Goal: Information Seeking & Learning: Learn about a topic

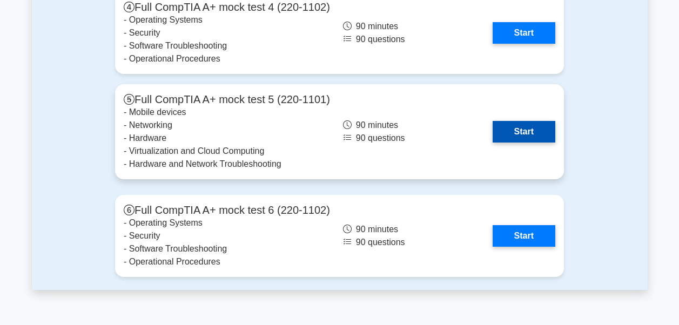
scroll to position [2746, 0]
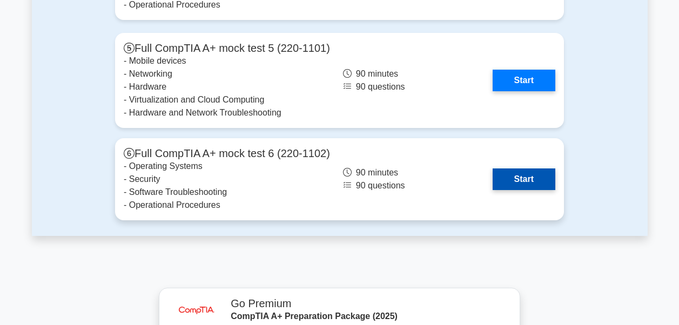
click at [528, 177] on link "Start" at bounding box center [524, 179] width 63 height 22
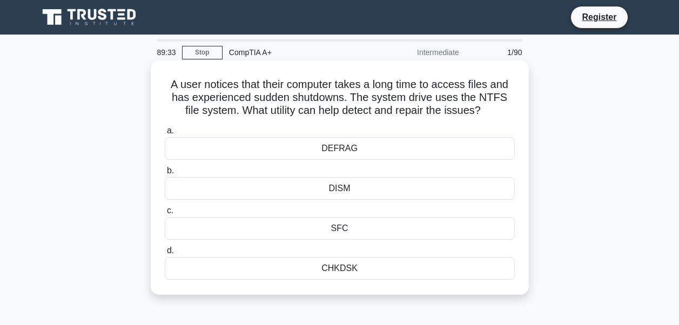
click at [340, 228] on div "SFC" at bounding box center [340, 228] width 350 height 23
click at [165, 214] on input "c. SFC" at bounding box center [165, 210] width 0 height 7
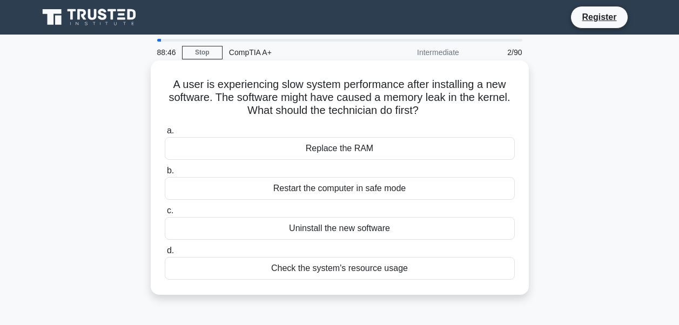
scroll to position [54, 0]
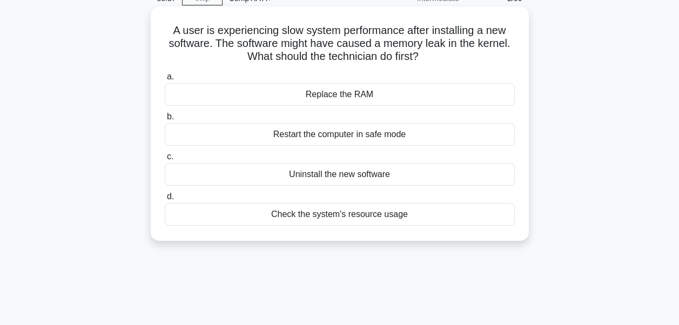
click at [336, 215] on div "Check the system's resource usage" at bounding box center [340, 214] width 350 height 23
click at [165, 200] on input "d. Check the system's resource usage" at bounding box center [165, 196] width 0 height 7
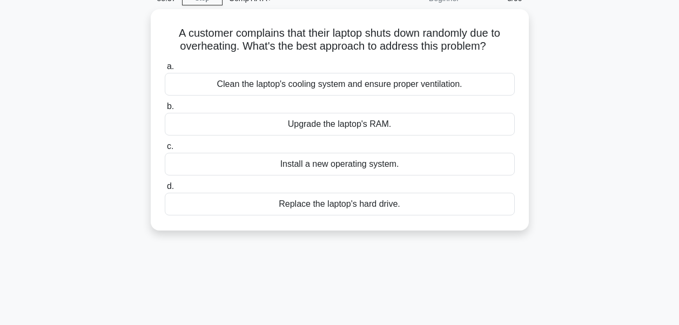
scroll to position [0, 0]
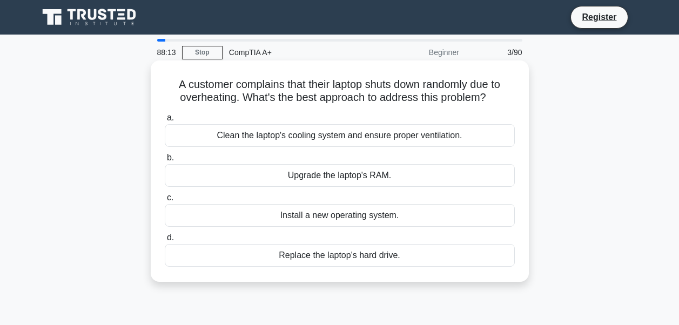
click at [333, 142] on div "Clean the laptop's cooling system and ensure proper ventilation." at bounding box center [340, 135] width 350 height 23
click at [165, 122] on input "a. Clean the laptop's cooling system and ensure proper ventilation." at bounding box center [165, 117] width 0 height 7
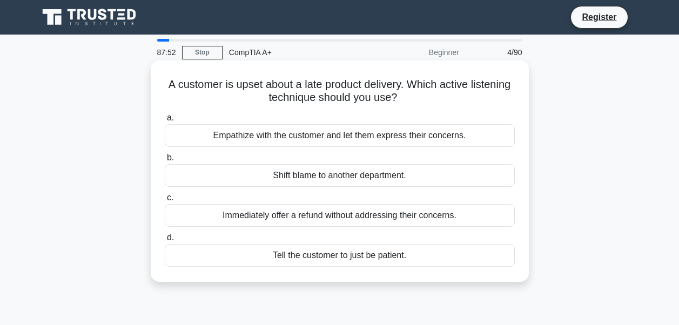
click at [375, 134] on div "Empathize with the customer and let them express their concerns." at bounding box center [340, 135] width 350 height 23
click at [165, 122] on input "a. Empathize with the customer and let them express their concerns." at bounding box center [165, 117] width 0 height 7
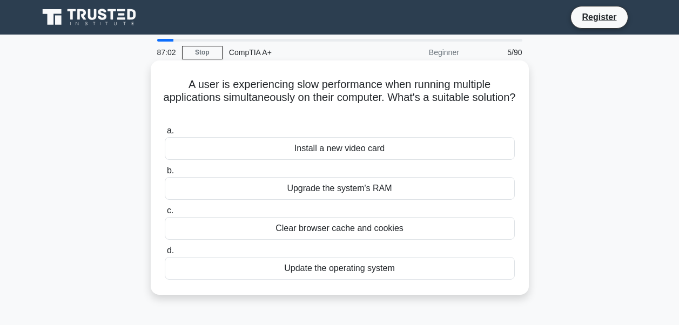
click at [338, 187] on div "Upgrade the system's RAM" at bounding box center [340, 188] width 350 height 23
click at [165, 174] on input "b. Upgrade the system's RAM" at bounding box center [165, 170] width 0 height 7
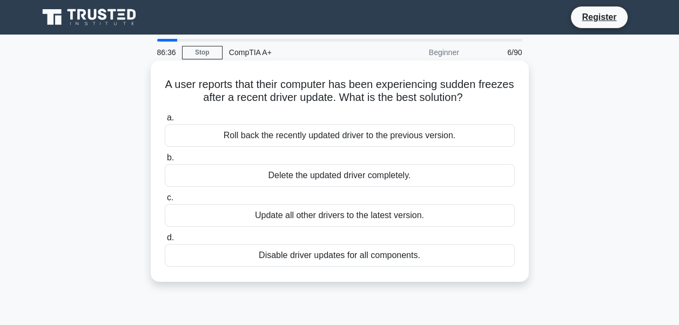
click at [334, 132] on div "Roll back the recently updated driver to the previous version." at bounding box center [340, 135] width 350 height 23
click at [165, 122] on input "a. Roll back the recently updated driver to the previous version." at bounding box center [165, 117] width 0 height 7
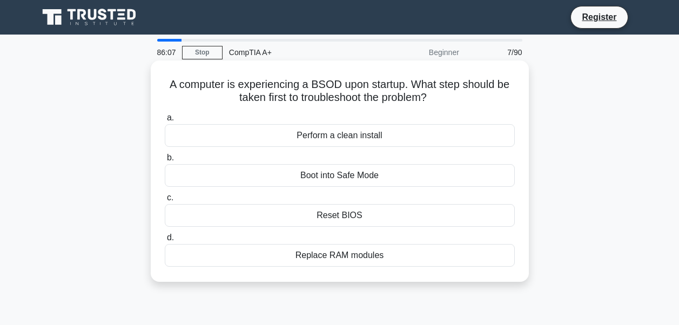
click at [348, 178] on div "Boot into Safe Mode" at bounding box center [340, 175] width 350 height 23
click at [165, 161] on input "b. Boot into Safe Mode" at bounding box center [165, 157] width 0 height 7
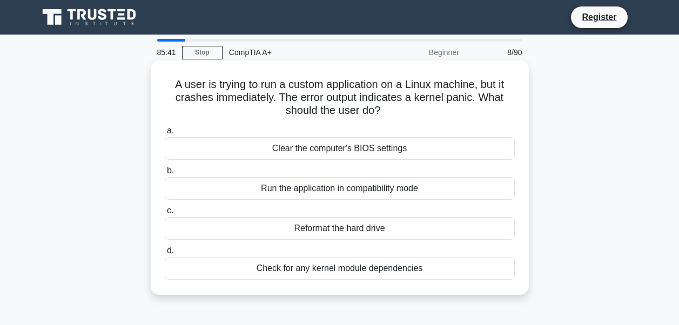
click at [399, 269] on div "Check for any kernel module dependencies" at bounding box center [340, 268] width 350 height 23
click at [165, 254] on input "d. Check for any kernel module dependencies" at bounding box center [165, 250] width 0 height 7
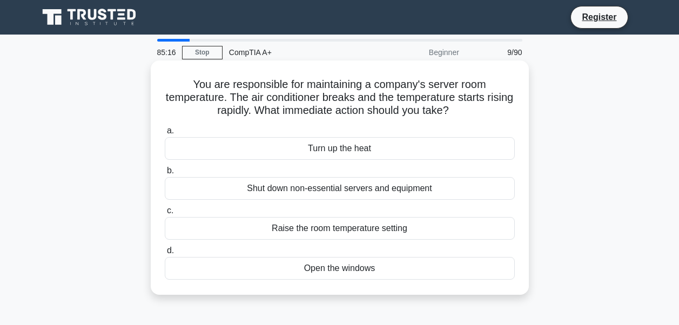
click at [338, 273] on div "Open the windows" at bounding box center [340, 268] width 350 height 23
click at [165, 254] on input "d. Open the windows" at bounding box center [165, 250] width 0 height 7
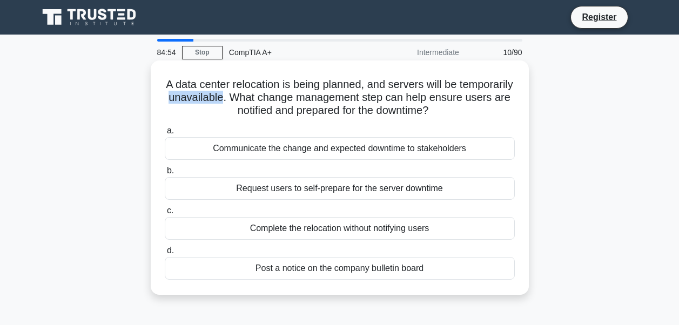
drag, startPoint x: 240, startPoint y: 100, endPoint x: 293, endPoint y: 104, distance: 53.1
click at [293, 104] on h5 "A data center relocation is being planned, and servers will be temporarily unav…" at bounding box center [340, 98] width 352 height 40
click at [373, 269] on div "Post a notice on the company bulletin board" at bounding box center [340, 268] width 350 height 23
click at [165, 254] on input "d. Post a notice on the company bulletin board" at bounding box center [165, 250] width 0 height 7
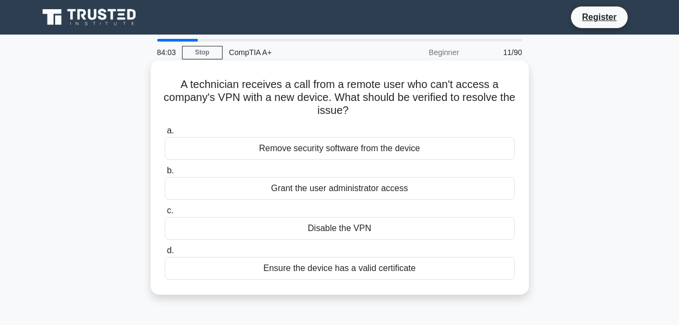
click at [338, 273] on div "Ensure the device has a valid certificate" at bounding box center [340, 268] width 350 height 23
click at [165, 254] on input "d. Ensure the device has a valid certificate" at bounding box center [165, 250] width 0 height 7
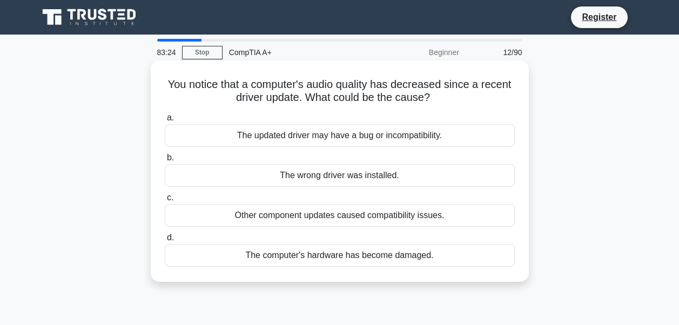
click at [369, 134] on div "The updated driver may have a bug or incompatibility." at bounding box center [340, 135] width 350 height 23
click at [165, 122] on input "a. The updated driver may have a bug or incompatibility." at bounding box center [165, 117] width 0 height 7
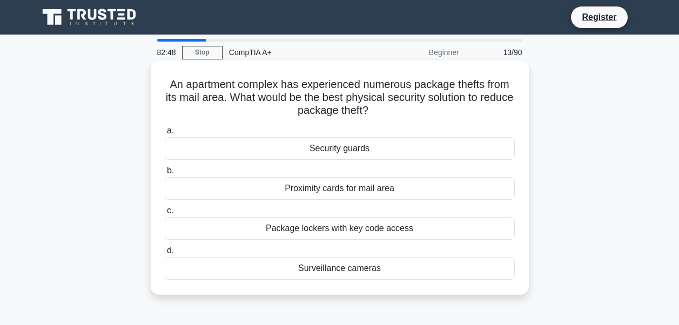
click at [398, 231] on div "Package lockers with key code access" at bounding box center [340, 228] width 350 height 23
click at [165, 214] on input "c. Package lockers with key code access" at bounding box center [165, 210] width 0 height 7
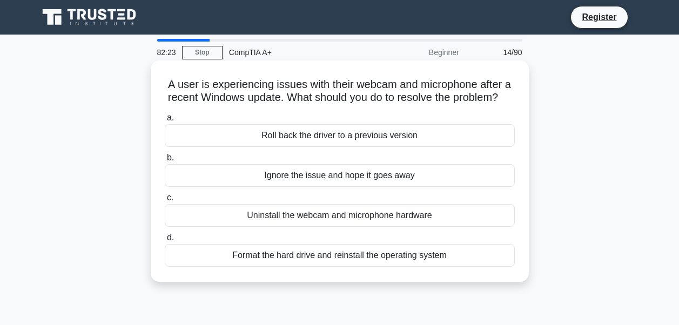
click at [321, 147] on div "Roll back the driver to a previous version" at bounding box center [340, 135] width 350 height 23
click at [165, 122] on input "a. Roll back the driver to a previous version" at bounding box center [165, 117] width 0 height 7
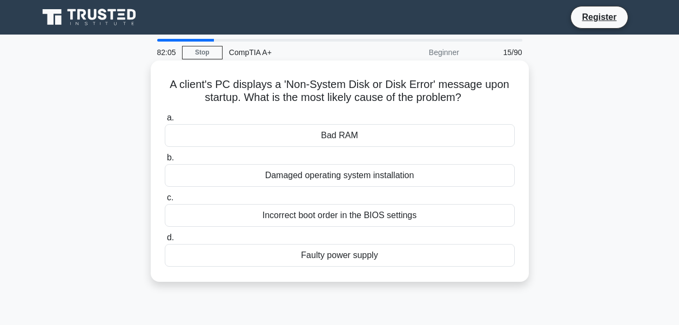
drag, startPoint x: 262, startPoint y: 174, endPoint x: 430, endPoint y: 172, distance: 167.4
click at [430, 172] on div "Damaged operating system installation" at bounding box center [340, 175] width 350 height 23
drag, startPoint x: 430, startPoint y: 172, endPoint x: 368, endPoint y: 218, distance: 76.8
click at [368, 218] on div "Incorrect boot order in the BIOS settings" at bounding box center [340, 215] width 350 height 23
click at [165, 201] on input "c. Incorrect boot order in the BIOS settings" at bounding box center [165, 197] width 0 height 7
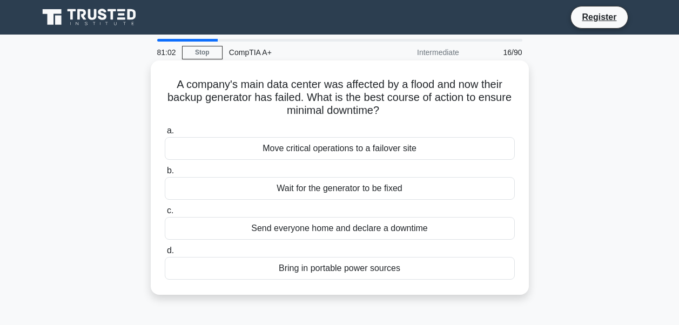
click at [348, 147] on div "Move critical operations to a failover site" at bounding box center [340, 148] width 350 height 23
click at [165, 134] on input "a. Move critical operations to a failover site" at bounding box center [165, 130] width 0 height 7
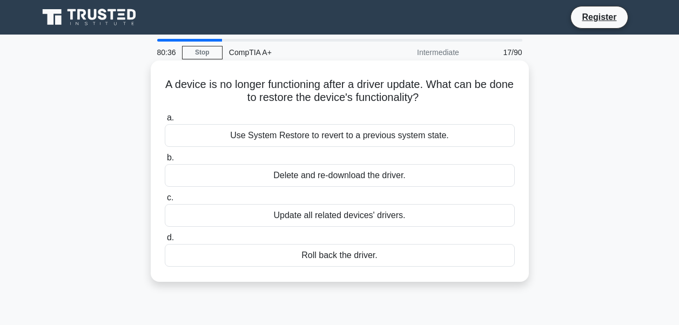
click at [340, 258] on div "Roll back the driver." at bounding box center [340, 255] width 350 height 23
click at [165, 241] on input "d. Roll back the driver." at bounding box center [165, 237] width 0 height 7
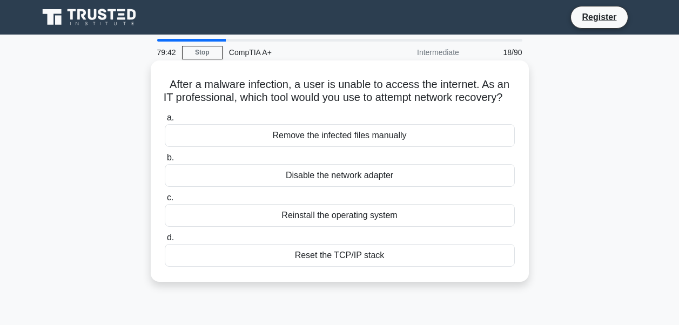
click at [355, 267] on div "Reset the TCP/IP stack" at bounding box center [340, 255] width 350 height 23
click at [165, 241] on input "d. Reset the TCP/IP stack" at bounding box center [165, 237] width 0 height 7
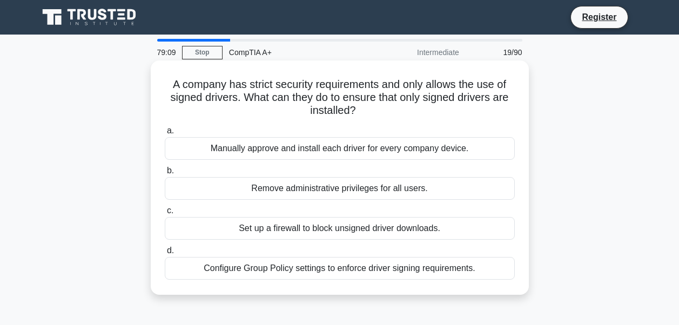
click at [398, 270] on div "Configure Group Policy settings to enforce driver signing requirements." at bounding box center [340, 268] width 350 height 23
click at [165, 254] on input "d. Configure Group Policy settings to enforce driver signing requirements." at bounding box center [165, 250] width 0 height 7
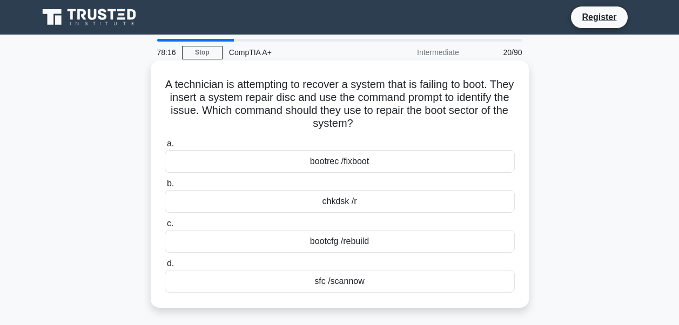
click at [349, 202] on div "chkdsk /r" at bounding box center [340, 201] width 350 height 23
click at [165, 187] on input "b. chkdsk /r" at bounding box center [165, 183] width 0 height 7
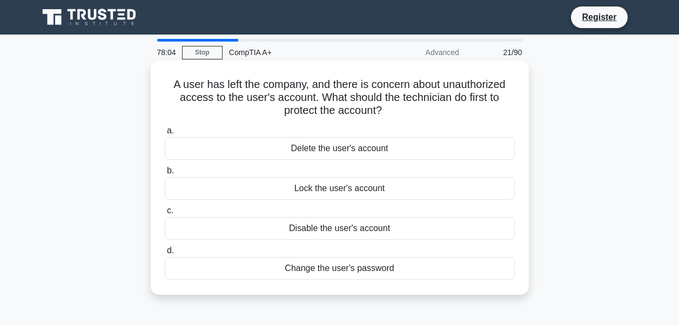
click at [334, 231] on div "Disable the user's account" at bounding box center [340, 228] width 350 height 23
click at [165, 214] on input "c. Disable the user's account" at bounding box center [165, 210] width 0 height 7
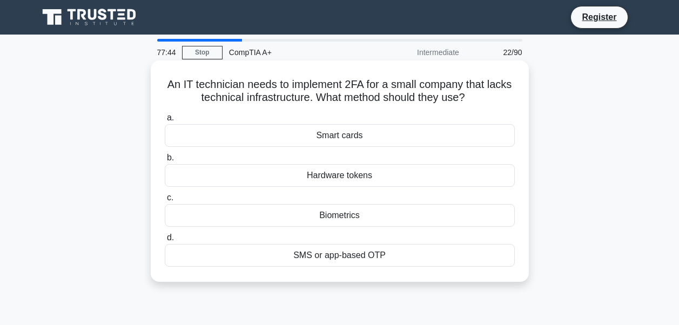
click at [352, 257] on div "SMS or app-based OTP" at bounding box center [340, 255] width 350 height 23
click at [165, 241] on input "d. SMS or app-based OTP" at bounding box center [165, 237] width 0 height 7
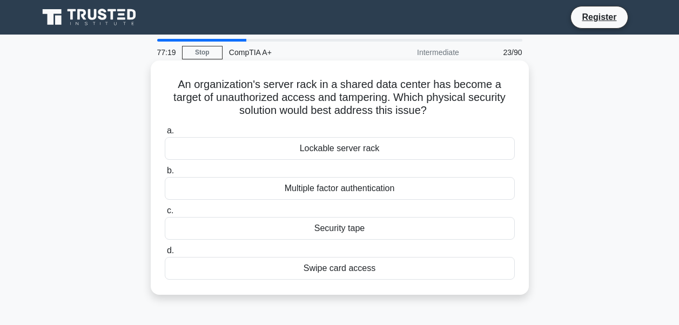
click at [345, 268] on div "Swipe card access" at bounding box center [340, 268] width 350 height 23
click at [165, 254] on input "d. Swipe card access" at bounding box center [165, 250] width 0 height 7
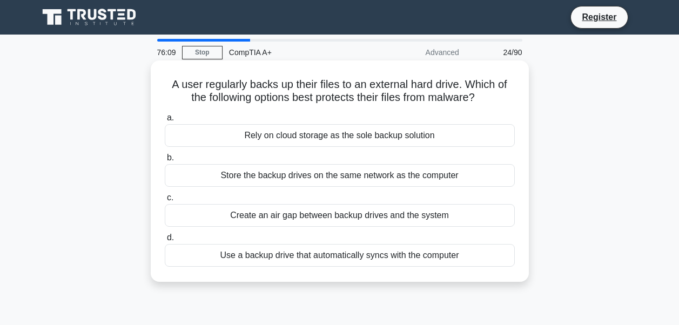
click at [373, 215] on div "Create an air gap between backup drives and the system" at bounding box center [340, 215] width 350 height 23
click at [165, 201] on input "c. Create an air gap between backup drives and the system" at bounding box center [165, 197] width 0 height 7
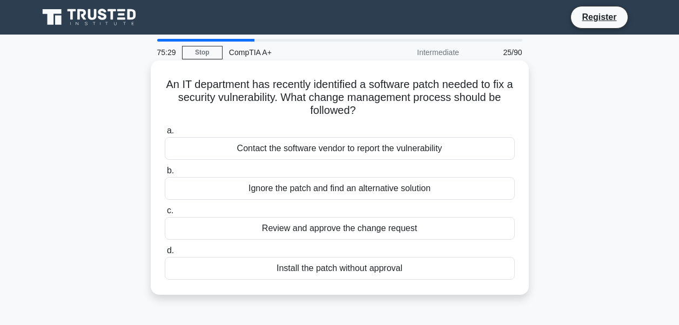
click at [369, 231] on div "Review and approve the change request" at bounding box center [340, 228] width 350 height 23
click at [165, 214] on input "c. Review and approve the change request" at bounding box center [165, 210] width 0 height 7
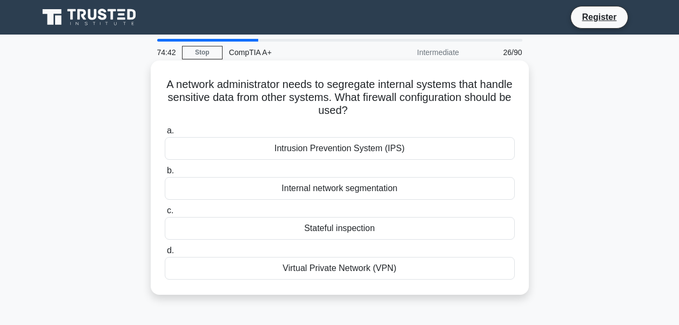
click at [347, 227] on div "Stateful inspection" at bounding box center [340, 228] width 350 height 23
click at [165, 214] on input "c. Stateful inspection" at bounding box center [165, 210] width 0 height 7
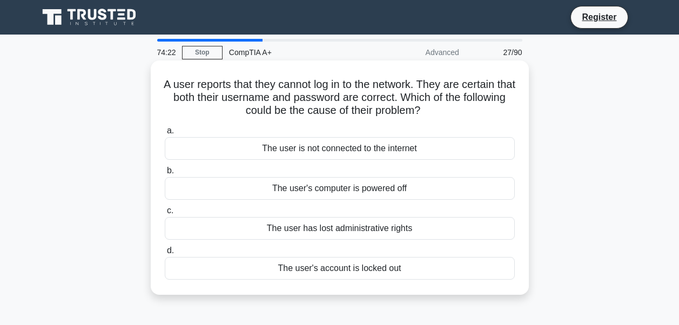
click at [355, 268] on div "The user's account is locked out" at bounding box center [340, 268] width 350 height 23
click at [165, 254] on input "d. The user's account is locked out" at bounding box center [165, 250] width 0 height 7
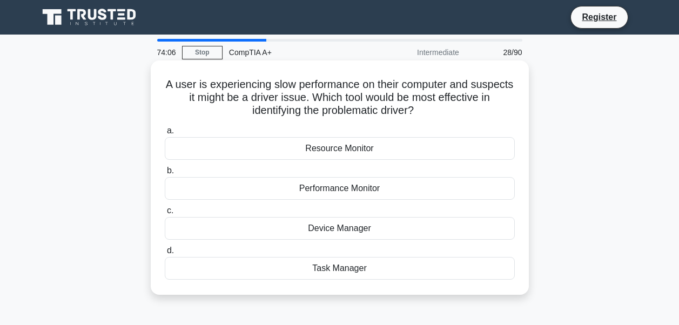
click at [341, 227] on div "Device Manager" at bounding box center [340, 228] width 350 height 23
click at [165, 214] on input "c. Device Manager" at bounding box center [165, 210] width 0 height 7
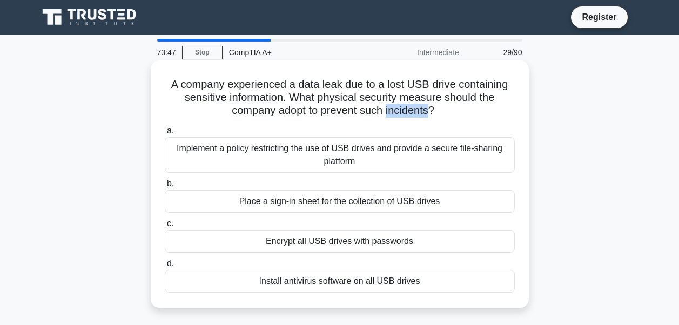
drag, startPoint x: 387, startPoint y: 113, endPoint x: 430, endPoint y: 107, distance: 43.6
click at [430, 107] on h5 "A company experienced a data leak due to a lost USB drive containing sensitive …" at bounding box center [340, 98] width 352 height 40
click at [342, 151] on div "Implement a policy restricting the use of USB drives and provide a secure file-…" at bounding box center [340, 155] width 350 height 36
click at [165, 134] on input "a. Implement a policy restricting the use of USB drives and provide a secure fi…" at bounding box center [165, 130] width 0 height 7
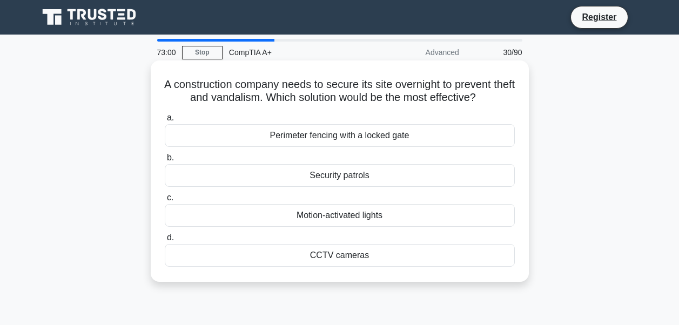
click at [384, 137] on div "Perimeter fencing with a locked gate" at bounding box center [340, 135] width 350 height 23
click at [165, 122] on input "a. Perimeter fencing with a locked gate" at bounding box center [165, 117] width 0 height 7
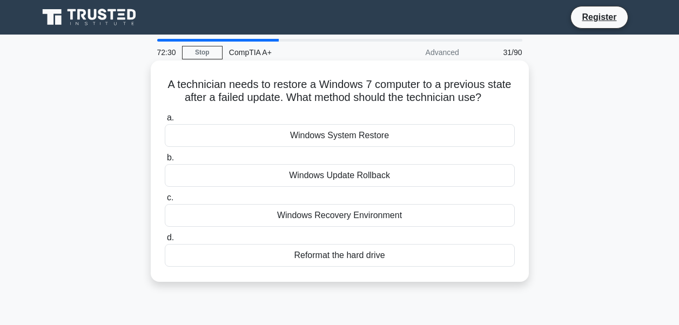
click at [332, 136] on div "Windows System Restore" at bounding box center [340, 135] width 350 height 23
click at [165, 122] on input "a. Windows System Restore" at bounding box center [165, 117] width 0 height 7
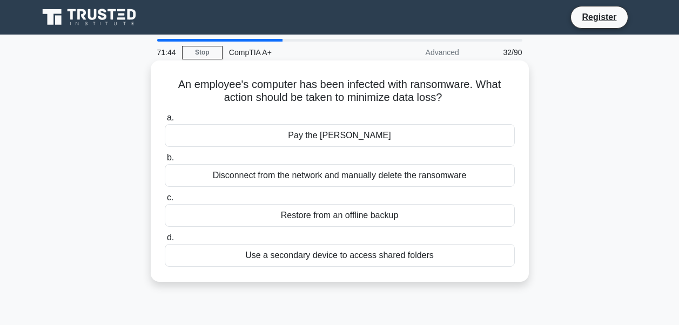
click at [345, 136] on div "Pay the ransom" at bounding box center [340, 135] width 350 height 23
click at [165, 122] on input "a. Pay the ransom" at bounding box center [165, 117] width 0 height 7
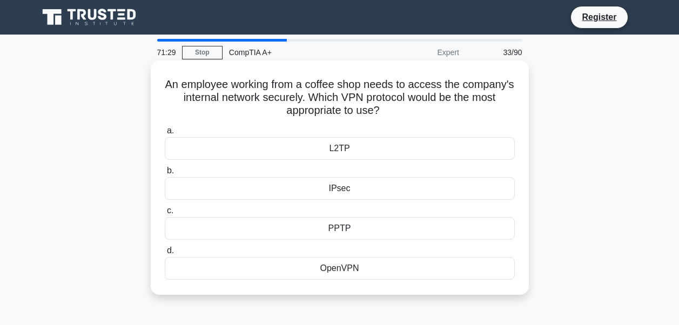
click at [333, 191] on div "IPsec" at bounding box center [340, 188] width 350 height 23
click at [165, 174] on input "b. IPsec" at bounding box center [165, 170] width 0 height 7
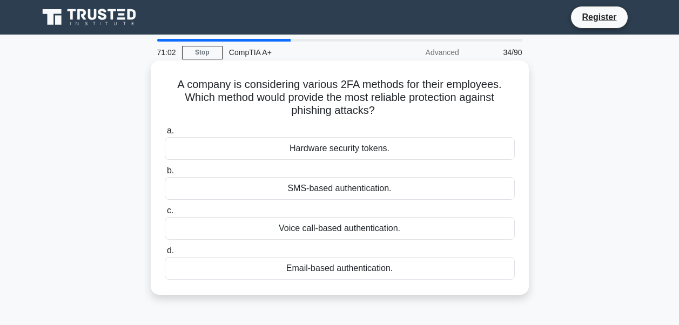
click at [336, 272] on div "Email-based authentication." at bounding box center [340, 268] width 350 height 23
click at [165, 254] on input "d. Email-based authentication." at bounding box center [165, 250] width 0 height 7
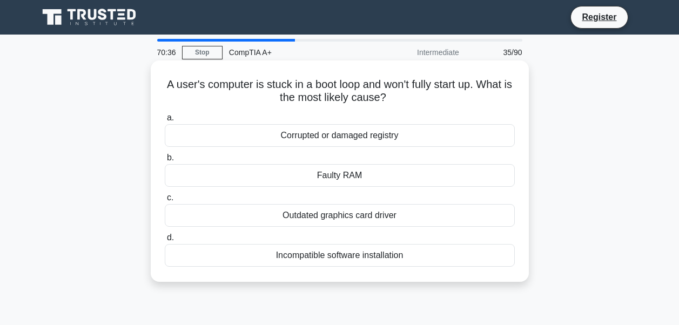
click at [349, 137] on div "Corrupted or damaged registry" at bounding box center [340, 135] width 350 height 23
click at [165, 122] on input "a. Corrupted or damaged registry" at bounding box center [165, 117] width 0 height 7
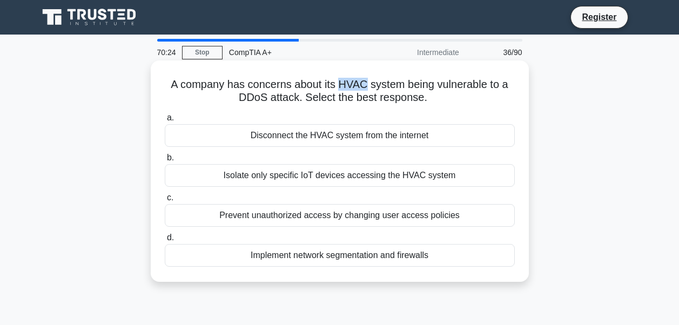
drag, startPoint x: 339, startPoint y: 82, endPoint x: 366, endPoint y: 82, distance: 26.5
click at [366, 82] on h5 "A company has concerns about its HVAC system being vulnerable to a DDoS attack.…" at bounding box center [340, 91] width 352 height 27
click at [360, 254] on div "Implement network segmentation and firewalls" at bounding box center [340, 255] width 350 height 23
click at [165, 241] on input "d. Implement network segmentation and firewalls" at bounding box center [165, 237] width 0 height 7
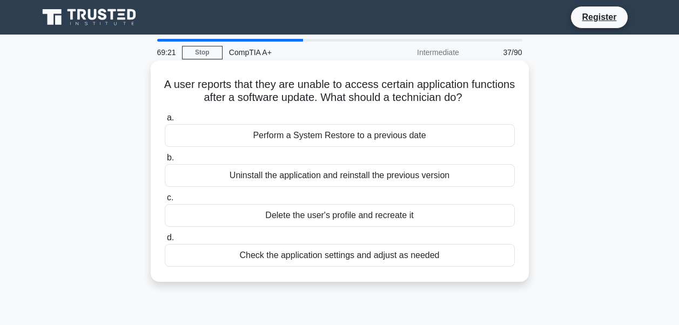
click at [343, 139] on div "Perform a System Restore to a previous date" at bounding box center [340, 135] width 350 height 23
click at [165, 122] on input "a. Perform a System Restore to a previous date" at bounding box center [165, 117] width 0 height 7
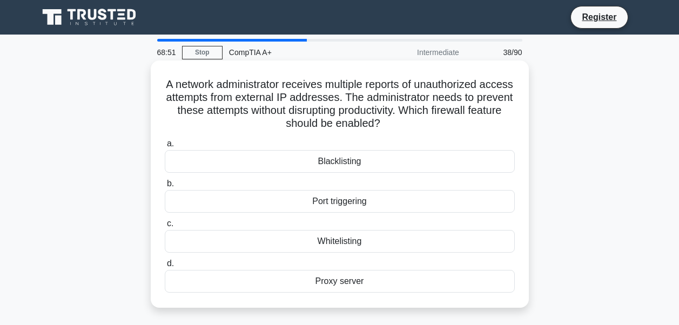
click at [352, 163] on div "Blacklisting" at bounding box center [340, 161] width 350 height 23
click at [165, 147] on input "a. Blacklisting" at bounding box center [165, 143] width 0 height 7
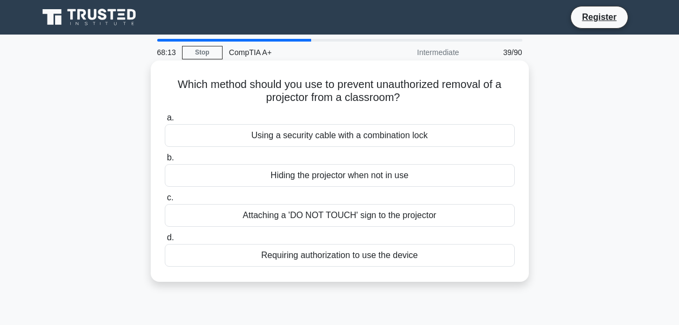
click at [396, 133] on div "Using a security cable with a combination lock" at bounding box center [340, 135] width 350 height 23
click at [165, 122] on input "a. Using a security cable with a combination lock" at bounding box center [165, 117] width 0 height 7
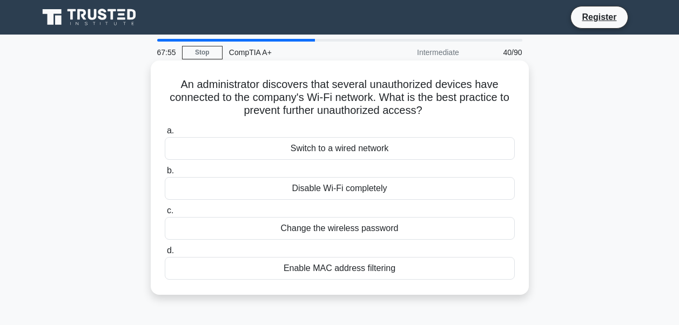
click at [355, 273] on div "Enable MAC address filtering" at bounding box center [340, 268] width 350 height 23
click at [165, 254] on input "d. Enable MAC address filtering" at bounding box center [165, 250] width 0 height 7
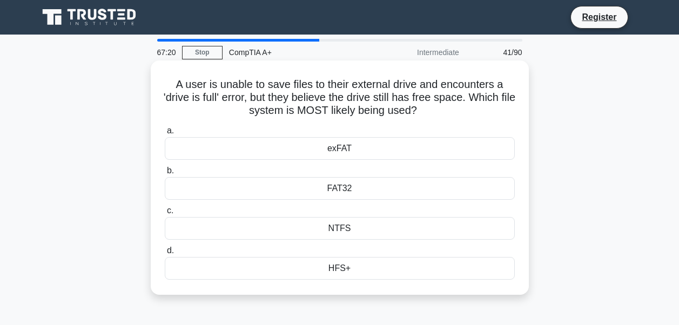
click at [341, 268] on div "HFS+" at bounding box center [340, 268] width 350 height 23
click at [165, 254] on input "d. HFS+" at bounding box center [165, 250] width 0 height 7
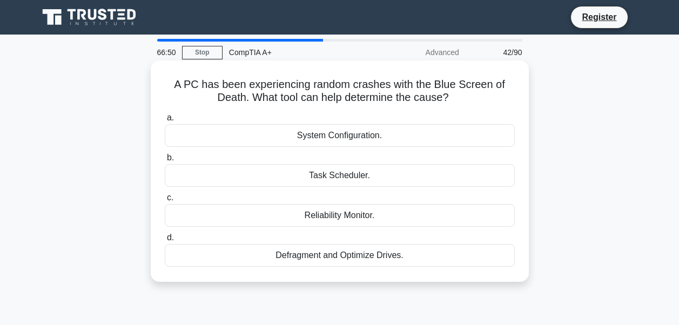
click at [354, 137] on div "System Configuration." at bounding box center [340, 135] width 350 height 23
click at [165, 122] on input "a. System Configuration." at bounding box center [165, 117] width 0 height 7
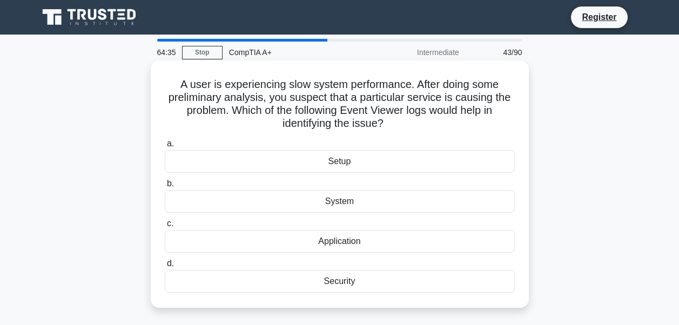
click at [326, 203] on div "System" at bounding box center [340, 201] width 350 height 23
click at [165, 187] on input "b. System" at bounding box center [165, 183] width 0 height 7
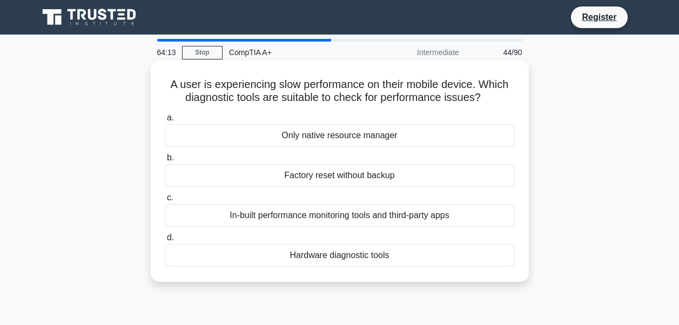
click at [360, 219] on div "In-built performance monitoring tools and third-party apps" at bounding box center [340, 215] width 350 height 23
click at [165, 201] on input "c. In-built performance monitoring tools and third-party apps" at bounding box center [165, 197] width 0 height 7
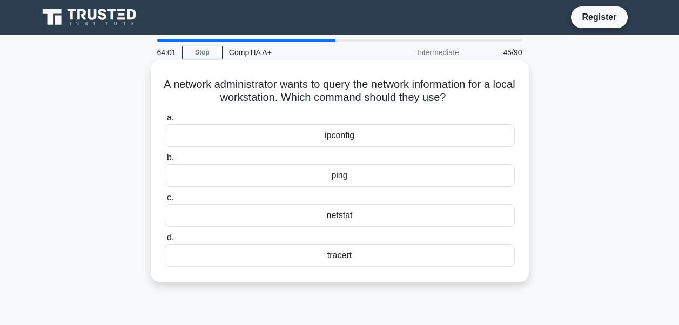
click at [335, 135] on div "ipconfig" at bounding box center [340, 135] width 350 height 23
click at [165, 122] on input "a. ipconfig" at bounding box center [165, 117] width 0 height 7
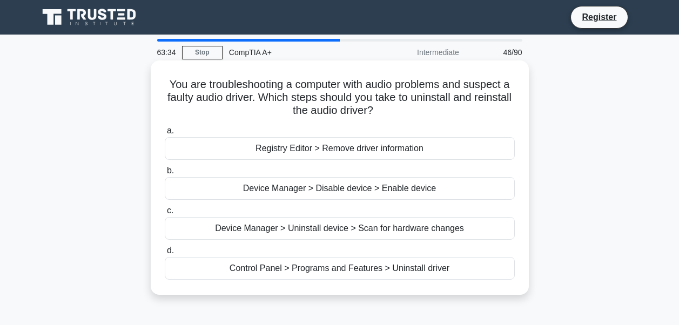
click at [412, 229] on div "Device Manager > Uninstall device > Scan for hardware changes" at bounding box center [340, 228] width 350 height 23
click at [165, 214] on input "c. Device Manager > Uninstall device > Scan for hardware changes" at bounding box center [165, 210] width 0 height 7
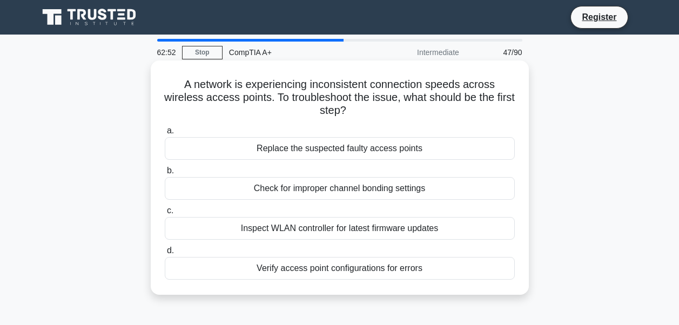
click at [368, 188] on div "Check for improper channel bonding settings" at bounding box center [340, 188] width 350 height 23
click at [165, 174] on input "b. Check for improper channel bonding settings" at bounding box center [165, 170] width 0 height 7
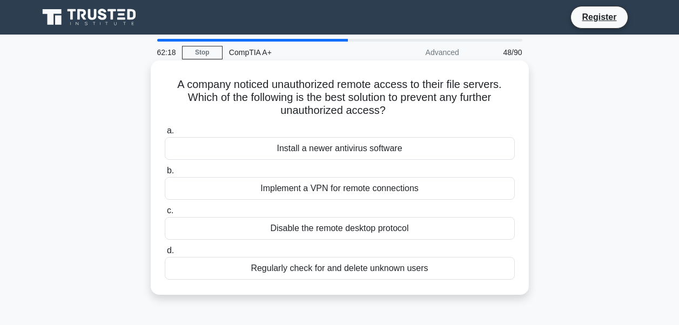
click at [381, 192] on div "Implement a VPN for remote connections" at bounding box center [340, 188] width 350 height 23
click at [165, 174] on input "b. Implement a VPN for remote connections" at bounding box center [165, 170] width 0 height 7
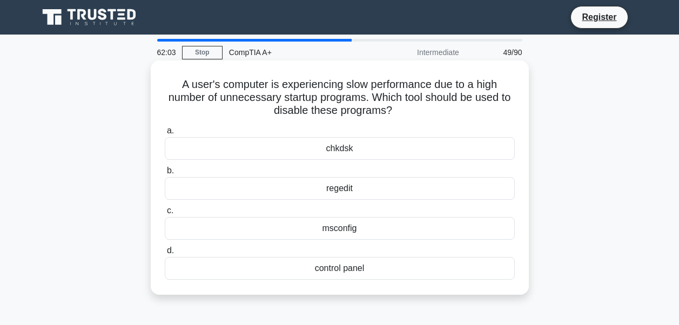
click at [345, 233] on div "msconfig" at bounding box center [340, 228] width 350 height 23
click at [165, 214] on input "c. msconfig" at bounding box center [165, 210] width 0 height 7
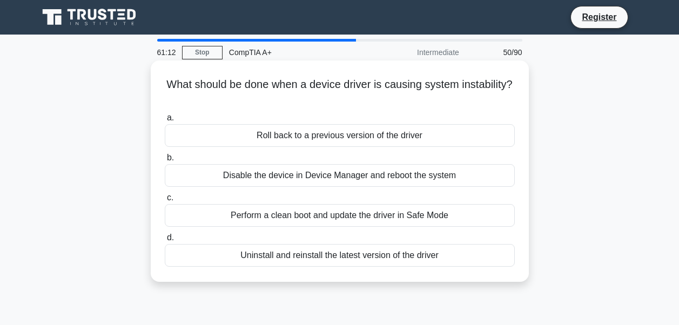
click at [341, 258] on div "Uninstall and reinstall the latest version of the driver" at bounding box center [340, 255] width 350 height 23
click at [165, 241] on input "d. Uninstall and reinstall the latest version of the driver" at bounding box center [165, 237] width 0 height 7
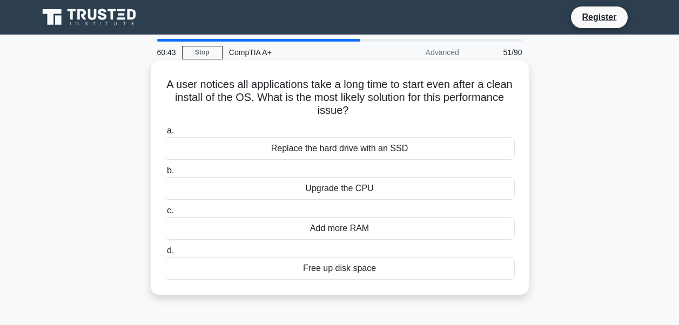
click at [347, 228] on div "Add more RAM" at bounding box center [340, 228] width 350 height 23
click at [165, 214] on input "c. Add more RAM" at bounding box center [165, 210] width 0 height 7
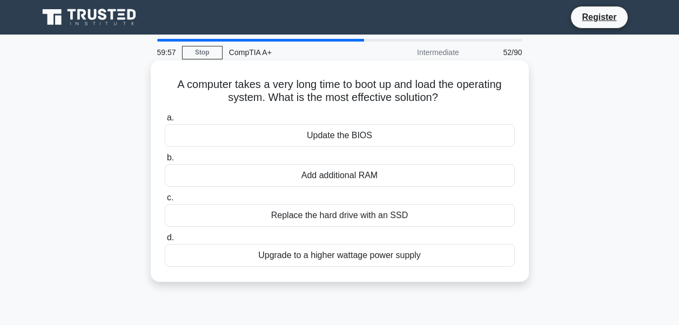
click at [359, 218] on div "Replace the hard drive with an SSD" at bounding box center [340, 215] width 350 height 23
click at [165, 201] on input "c. Replace the hard drive with an SSD" at bounding box center [165, 197] width 0 height 7
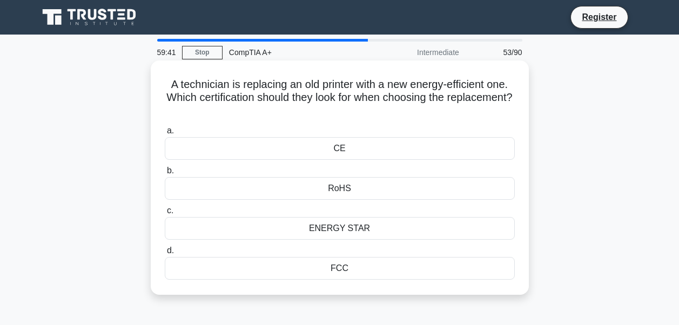
click at [338, 227] on div "ENERGY STAR" at bounding box center [340, 228] width 350 height 23
click at [165, 214] on input "c. ENERGY STAR" at bounding box center [165, 210] width 0 height 7
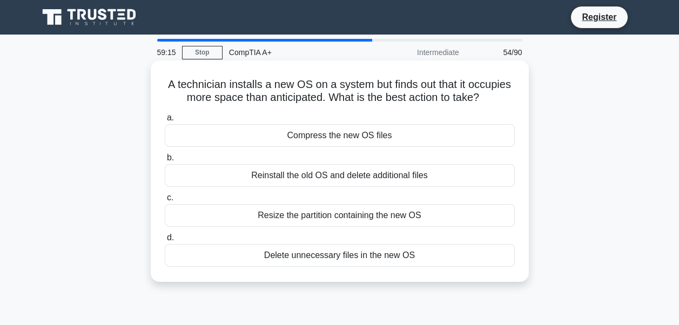
click at [299, 215] on div "Resize the partition containing the new OS" at bounding box center [340, 215] width 350 height 23
click at [165, 201] on input "c. Resize the partition containing the new OS" at bounding box center [165, 197] width 0 height 7
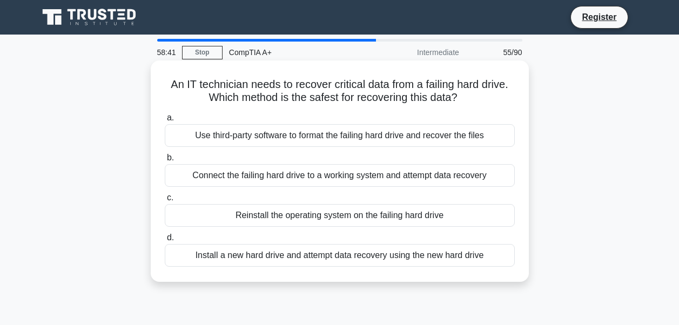
click at [411, 176] on div "Connect the failing hard drive to a working system and attempt data recovery" at bounding box center [340, 175] width 350 height 23
click at [165, 161] on input "b. Connect the failing hard drive to a working system and attempt data recovery" at bounding box center [165, 157] width 0 height 7
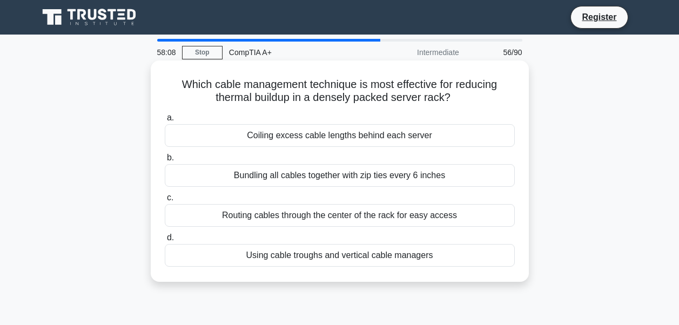
click at [379, 255] on div "Using cable troughs and vertical cable managers" at bounding box center [340, 255] width 350 height 23
click at [165, 241] on input "d. Using cable troughs and vertical cable managers" at bounding box center [165, 237] width 0 height 7
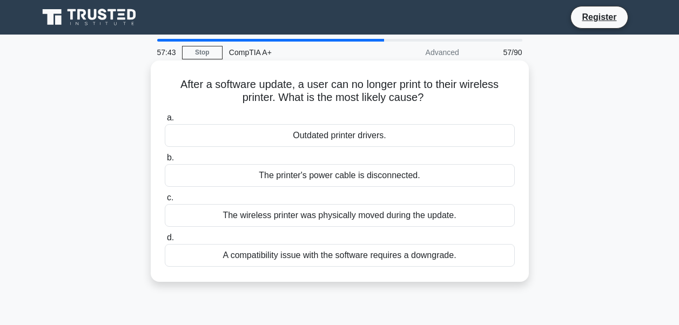
click at [375, 258] on div "A compatibility issue with the software requires a downgrade." at bounding box center [340, 255] width 350 height 23
click at [165, 241] on input "d. A compatibility issue with the software requires a downgrade." at bounding box center [165, 237] width 0 height 7
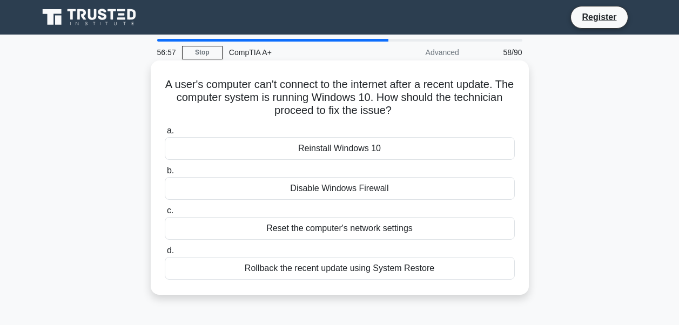
click at [355, 270] on div "Rollback the recent update using System Restore" at bounding box center [340, 268] width 350 height 23
click at [165, 254] on input "d. Rollback the recent update using System Restore" at bounding box center [165, 250] width 0 height 7
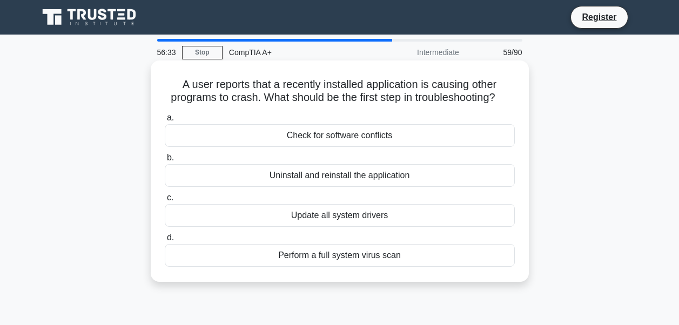
click at [357, 143] on div "Check for software conflicts" at bounding box center [340, 135] width 350 height 23
click at [165, 122] on input "a. Check for software conflicts" at bounding box center [165, 117] width 0 height 7
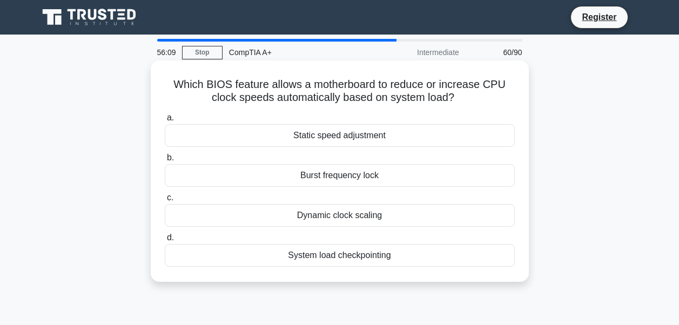
click at [356, 218] on div "Dynamic clock scaling" at bounding box center [340, 215] width 350 height 23
click at [165, 201] on input "c. Dynamic clock scaling" at bounding box center [165, 197] width 0 height 7
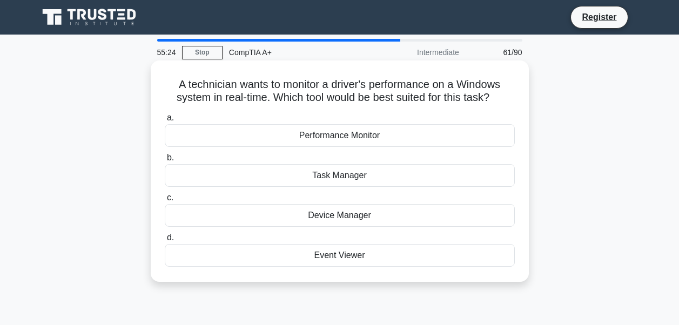
click at [344, 215] on div "Device Manager" at bounding box center [340, 215] width 350 height 23
click at [165, 201] on input "c. Device Manager" at bounding box center [165, 197] width 0 height 7
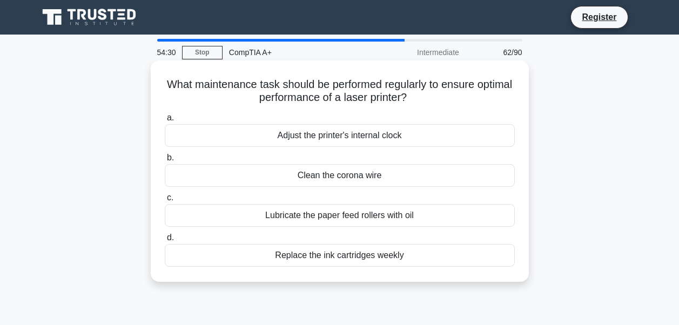
click at [367, 134] on div "Adjust the printer's internal clock" at bounding box center [340, 135] width 350 height 23
click at [165, 122] on input "a. Adjust the printer's internal clock" at bounding box center [165, 117] width 0 height 7
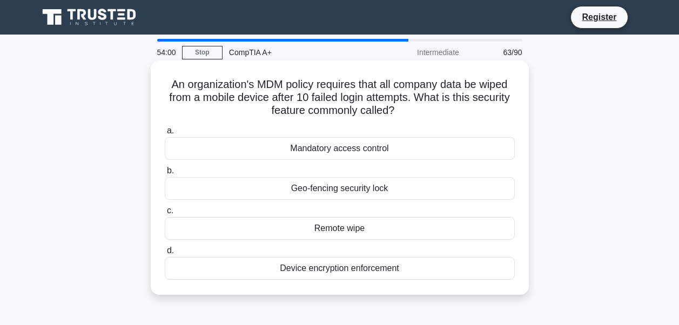
click at [332, 227] on div "Remote wipe" at bounding box center [340, 228] width 350 height 23
click at [165, 214] on input "c. Remote wipe" at bounding box center [165, 210] width 0 height 7
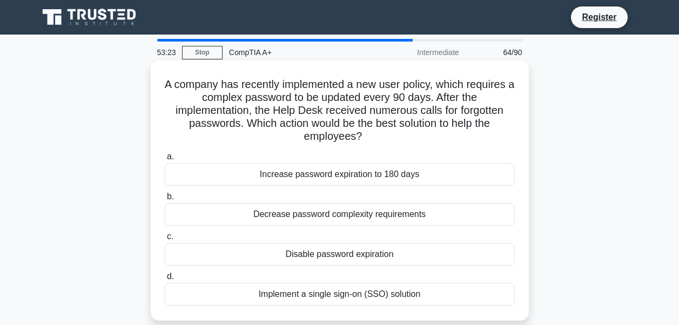
scroll to position [54, 0]
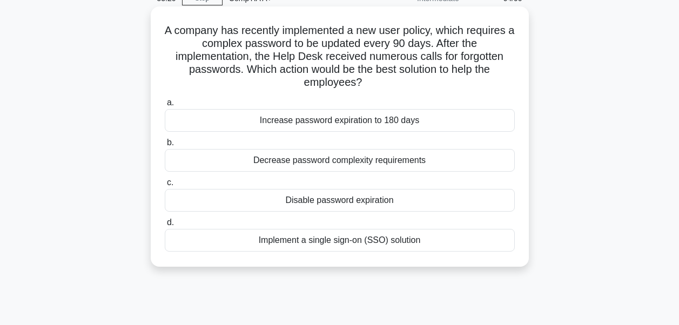
click at [330, 240] on div "Implement a single sign-on (SSO) solution" at bounding box center [340, 240] width 350 height 23
click at [165, 226] on input "d. Implement a single sign-on (SSO) solution" at bounding box center [165, 222] width 0 height 7
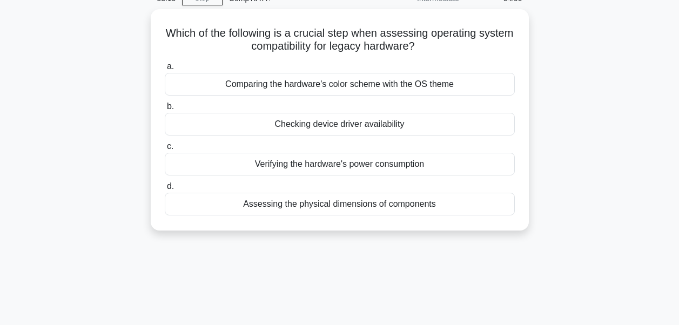
scroll to position [0, 0]
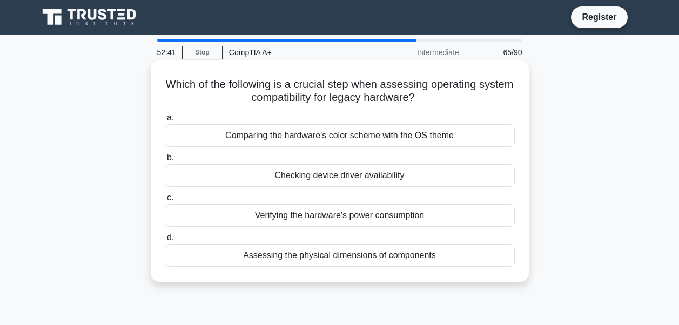
click at [367, 178] on div "Checking device driver availability" at bounding box center [340, 175] width 350 height 23
click at [165, 161] on input "b. Checking device driver availability" at bounding box center [165, 157] width 0 height 7
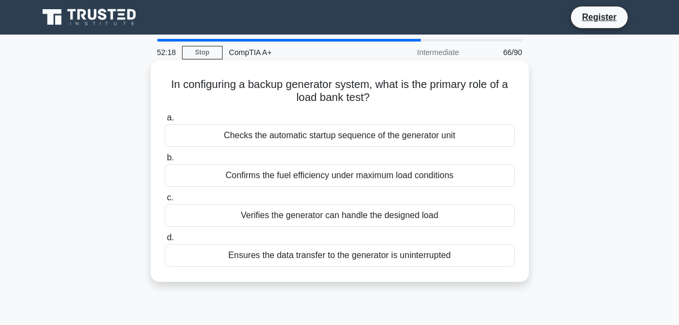
click at [329, 217] on div "Verifies the generator can handle the designed load" at bounding box center [340, 215] width 350 height 23
click at [165, 201] on input "c. Verifies the generator can handle the designed load" at bounding box center [165, 197] width 0 height 7
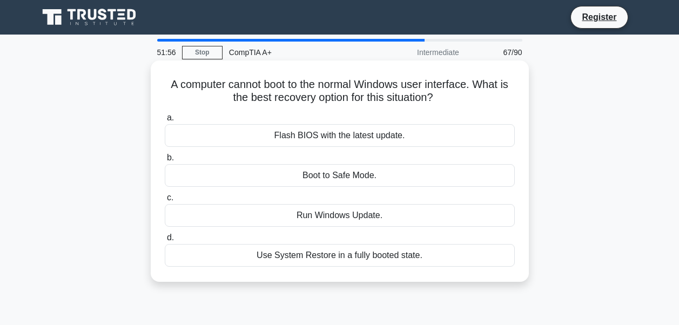
click at [336, 175] on div "Boot to Safe Mode." at bounding box center [340, 175] width 350 height 23
click at [165, 161] on input "b. Boot to Safe Mode." at bounding box center [165, 157] width 0 height 7
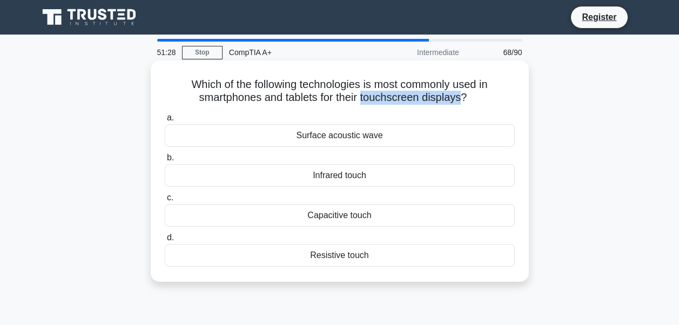
drag, startPoint x: 363, startPoint y: 97, endPoint x: 462, endPoint y: 95, distance: 99.4
click at [462, 95] on h5 "Which of the following technologies is most commonly used in smartphones and ta…" at bounding box center [340, 91] width 352 height 27
drag, startPoint x: 462, startPoint y: 95, endPoint x: 491, endPoint y: 105, distance: 30.9
click at [491, 105] on h5 "Which of the following technologies is most commonly used in smartphones and ta…" at bounding box center [340, 91] width 352 height 27
click at [341, 139] on div "Surface acoustic wave" at bounding box center [340, 135] width 350 height 23
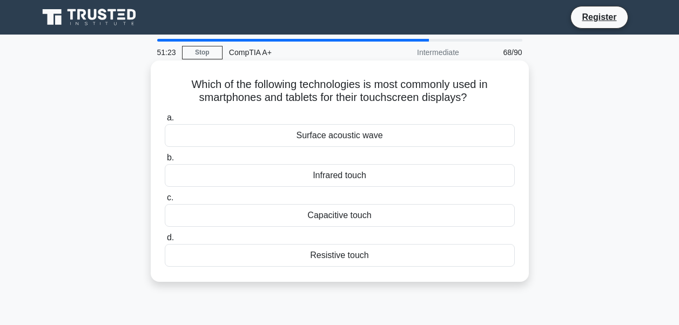
click at [165, 122] on input "a. Surface acoustic wave" at bounding box center [165, 117] width 0 height 7
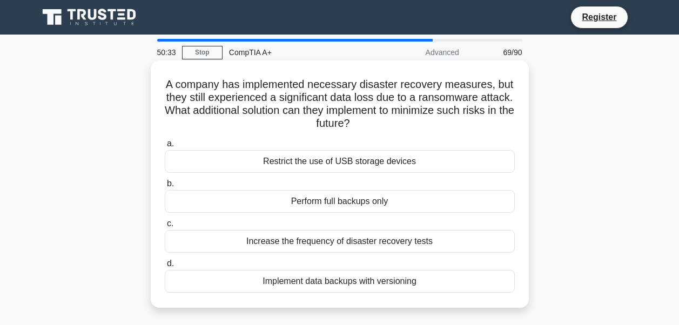
click at [356, 246] on div "Increase the frequency of disaster recovery tests" at bounding box center [340, 241] width 350 height 23
click at [165, 227] on input "c. Increase the frequency of disaster recovery tests" at bounding box center [165, 223] width 0 height 7
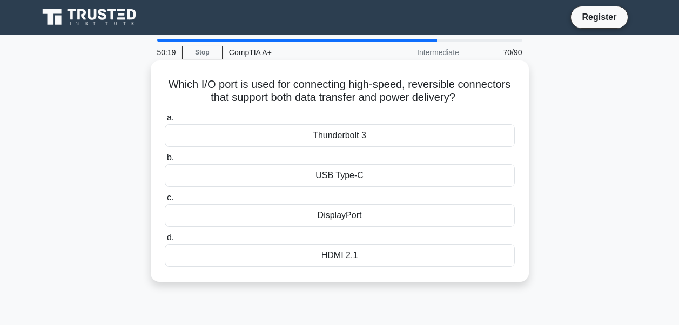
click at [343, 178] on div "USB Type-C" at bounding box center [340, 175] width 350 height 23
click at [165, 161] on input "b. USB Type-C" at bounding box center [165, 157] width 0 height 7
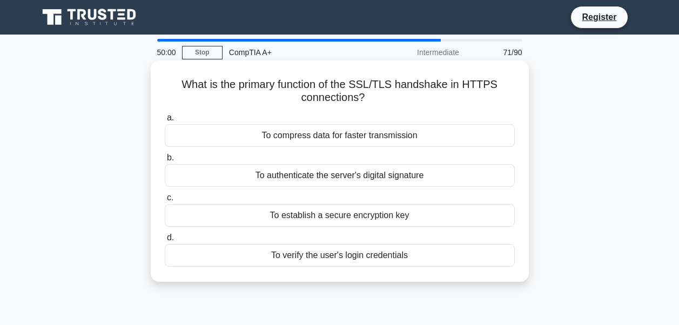
click at [373, 177] on div "To authenticate the server's digital signature" at bounding box center [340, 175] width 350 height 23
click at [165, 161] on input "b. To authenticate the server's digital signature" at bounding box center [165, 157] width 0 height 7
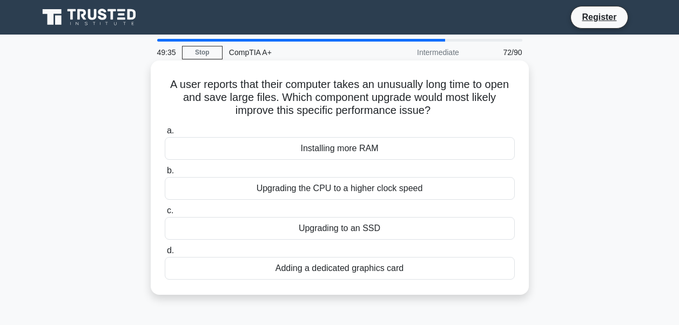
click at [353, 226] on div "Upgrading to an SSD" at bounding box center [340, 228] width 350 height 23
click at [165, 214] on input "c. Upgrading to an SSD" at bounding box center [165, 210] width 0 height 7
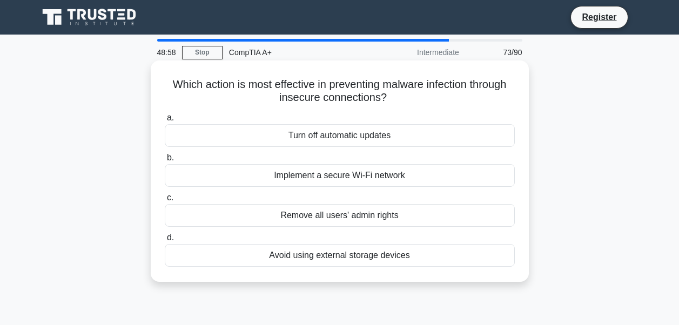
click at [366, 177] on div "Implement a secure Wi-Fi network" at bounding box center [340, 175] width 350 height 23
click at [165, 161] on input "b. Implement a secure Wi-Fi network" at bounding box center [165, 157] width 0 height 7
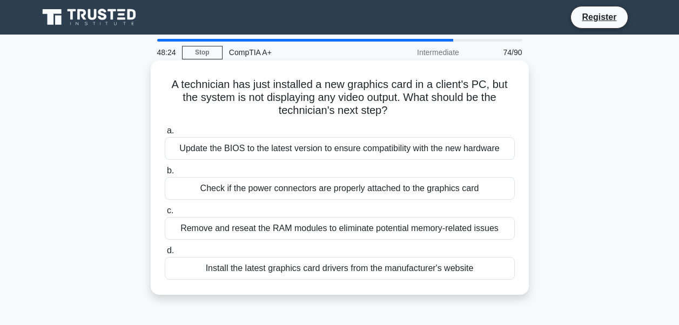
click at [349, 271] on div "Install the latest graphics card drivers from the manufacturer's website" at bounding box center [340, 268] width 350 height 23
click at [165, 254] on input "d. Install the latest graphics card drivers from the manufacturer's website" at bounding box center [165, 250] width 0 height 7
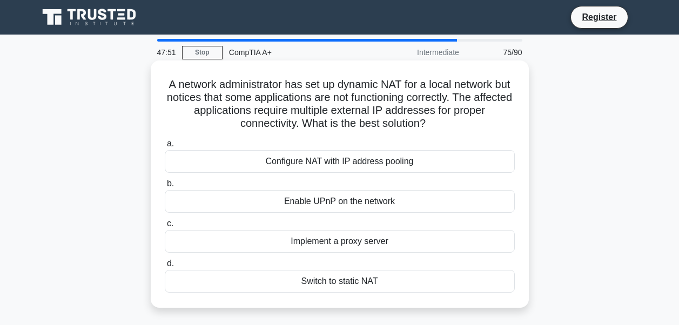
click at [332, 240] on div "Implement a proxy server" at bounding box center [340, 241] width 350 height 23
click at [165, 227] on input "c. Implement a proxy server" at bounding box center [165, 223] width 0 height 7
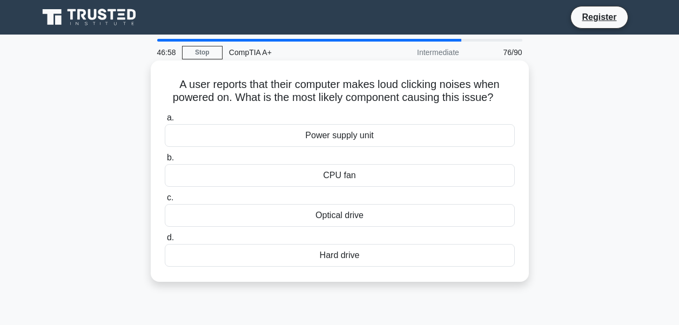
click at [340, 177] on div "CPU fan" at bounding box center [340, 175] width 350 height 23
click at [165, 161] on input "b. CPU fan" at bounding box center [165, 157] width 0 height 7
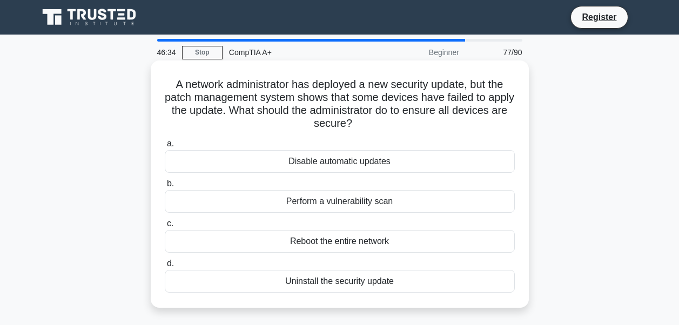
click at [358, 203] on div "Perform a vulnerability scan" at bounding box center [340, 201] width 350 height 23
click at [165, 187] on input "b. Perform a vulnerability scan" at bounding box center [165, 183] width 0 height 7
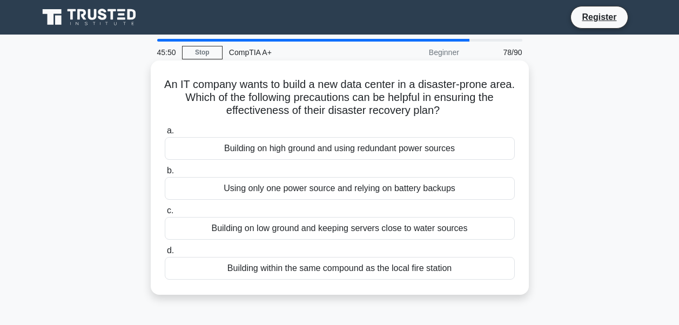
click at [335, 151] on div "Building on high ground and using redundant power sources" at bounding box center [340, 148] width 350 height 23
click at [165, 134] on input "a. Building on high ground and using redundant power sources" at bounding box center [165, 130] width 0 height 7
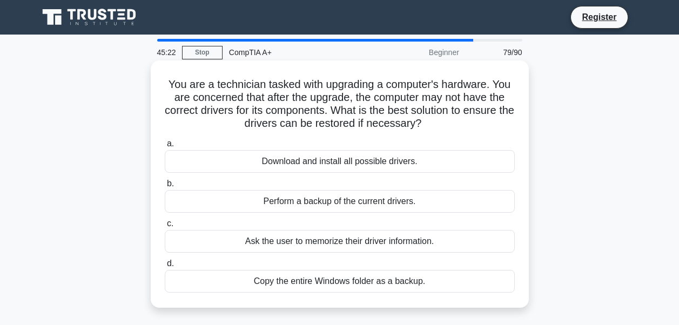
click at [352, 199] on div "Perform a backup of the current drivers." at bounding box center [340, 201] width 350 height 23
click at [165, 187] on input "b. Perform a backup of the current drivers." at bounding box center [165, 183] width 0 height 7
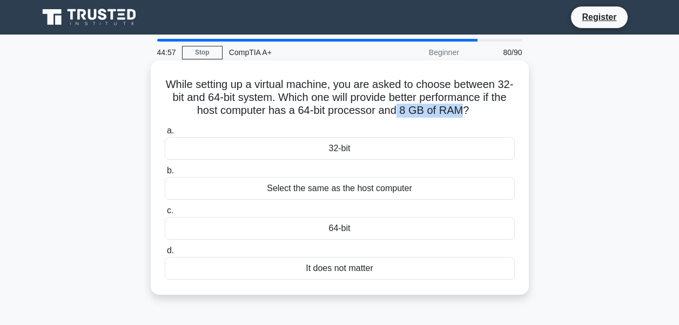
drag, startPoint x: 408, startPoint y: 110, endPoint x: 475, endPoint y: 109, distance: 67.0
click at [475, 109] on h5 "While setting up a virtual machine, you are asked to choose between 32-bit and …" at bounding box center [340, 98] width 352 height 40
drag, startPoint x: 475, startPoint y: 109, endPoint x: 488, endPoint y: 128, distance: 23.1
click at [488, 128] on label "a. 32-bit" at bounding box center [340, 142] width 350 height 36
click at [165, 128] on input "a. 32-bit" at bounding box center [165, 130] width 0 height 7
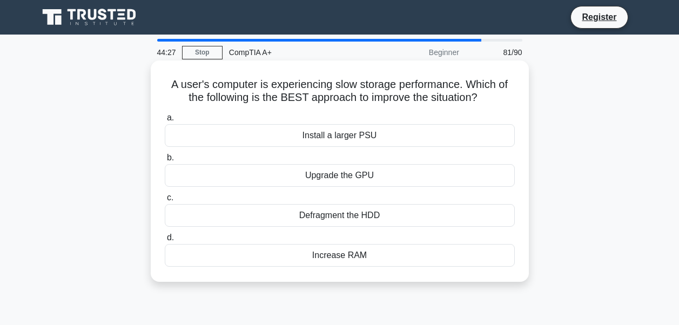
click at [373, 217] on div "Defragment the HDD" at bounding box center [340, 215] width 350 height 23
click at [165, 201] on input "c. Defragment the HDD" at bounding box center [165, 197] width 0 height 7
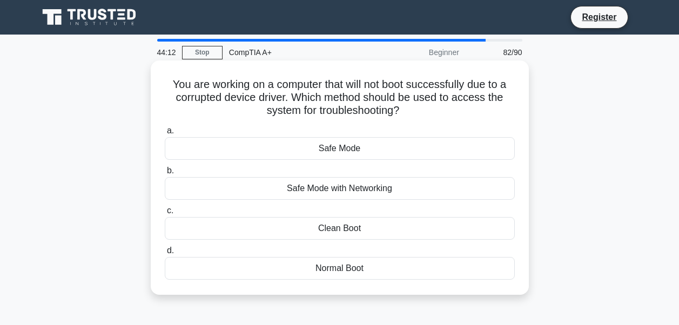
click at [343, 144] on div "Safe Mode" at bounding box center [340, 148] width 350 height 23
click at [165, 134] on input "a. Safe Mode" at bounding box center [165, 130] width 0 height 7
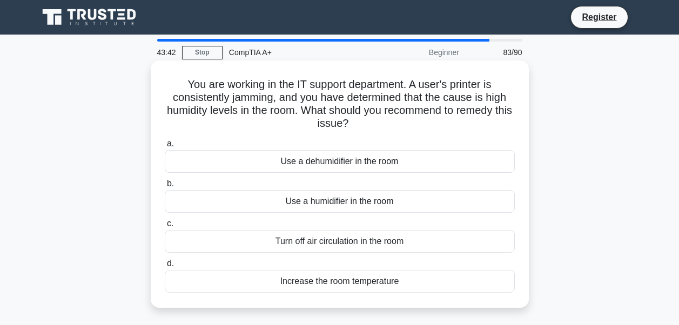
click at [361, 199] on div "Use a humidifier in the room" at bounding box center [340, 201] width 350 height 23
click at [165, 187] on input "b. Use a humidifier in the room" at bounding box center [165, 183] width 0 height 7
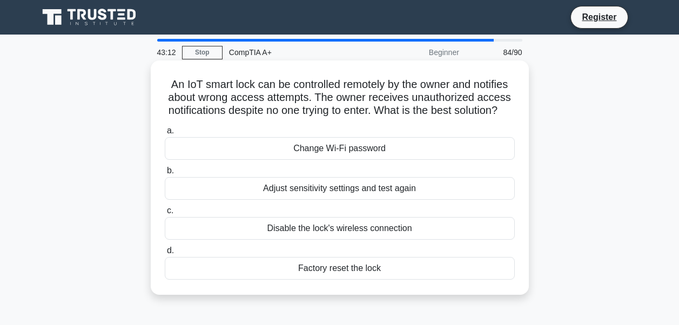
click at [335, 200] on div "Adjust sensitivity settings and test again" at bounding box center [340, 188] width 350 height 23
click at [165, 174] on input "b. Adjust sensitivity settings and test again" at bounding box center [165, 170] width 0 height 7
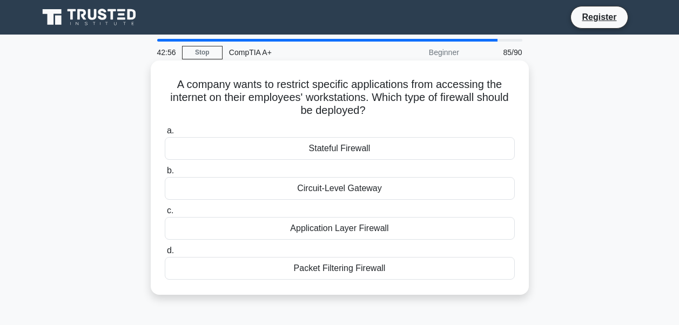
click at [361, 230] on div "Application Layer Firewall" at bounding box center [340, 228] width 350 height 23
click at [165, 214] on input "c. Application Layer Firewall" at bounding box center [165, 210] width 0 height 7
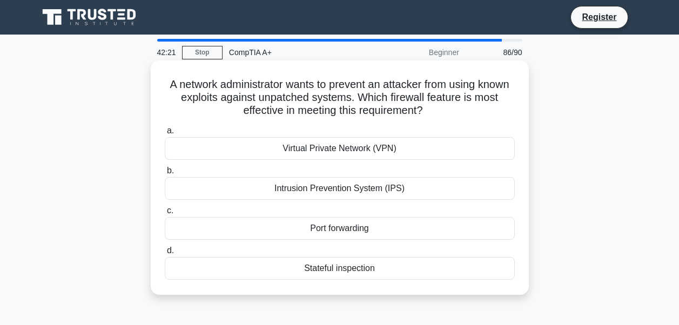
click at [354, 190] on div "Intrusion Prevention System (IPS)" at bounding box center [340, 188] width 350 height 23
click at [165, 174] on input "b. Intrusion Prevention System (IPS)" at bounding box center [165, 170] width 0 height 7
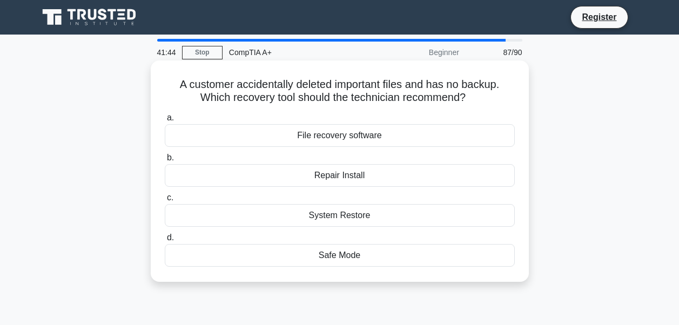
click at [345, 135] on div "File recovery software" at bounding box center [340, 135] width 350 height 23
click at [165, 122] on input "a. File recovery software" at bounding box center [165, 117] width 0 height 7
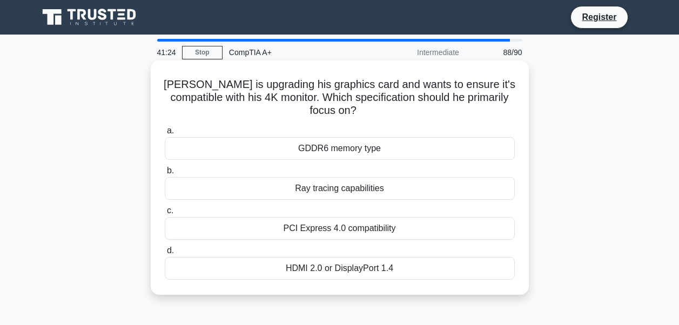
click at [347, 227] on div "PCI Express 4.0 compatibility" at bounding box center [340, 228] width 350 height 23
click at [165, 214] on input "c. PCI Express 4.0 compatibility" at bounding box center [165, 210] width 0 height 7
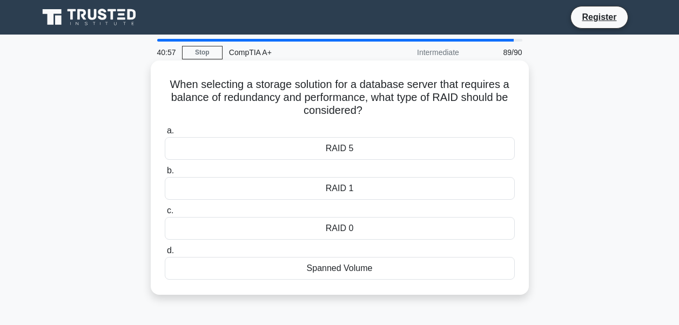
click at [348, 149] on div "RAID 5" at bounding box center [340, 148] width 350 height 23
click at [165, 134] on input "a. RAID 5" at bounding box center [165, 130] width 0 height 7
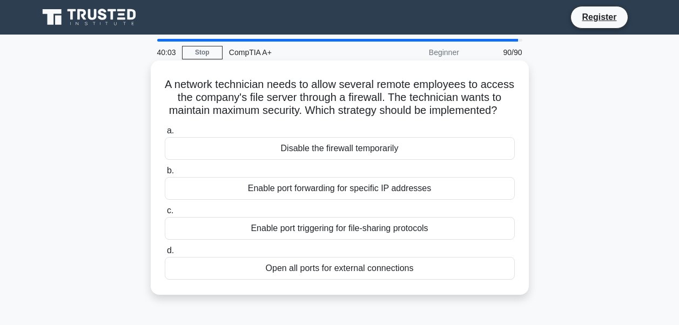
click at [386, 200] on div "Enable port forwarding for specific IP addresses" at bounding box center [340, 188] width 350 height 23
click at [165, 174] on input "b. Enable port forwarding for specific IP addresses" at bounding box center [165, 170] width 0 height 7
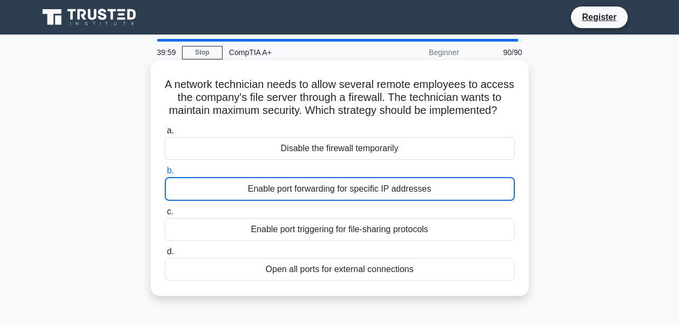
click at [359, 201] on div "Enable port forwarding for specific IP addresses" at bounding box center [340, 189] width 350 height 24
click at [165, 174] on input "b. Enable port forwarding for specific IP addresses" at bounding box center [165, 170] width 0 height 7
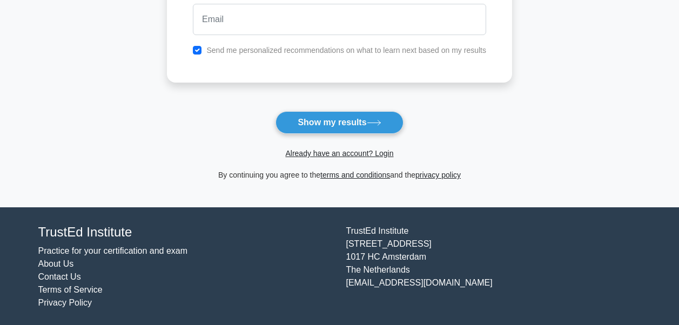
scroll to position [162, 0]
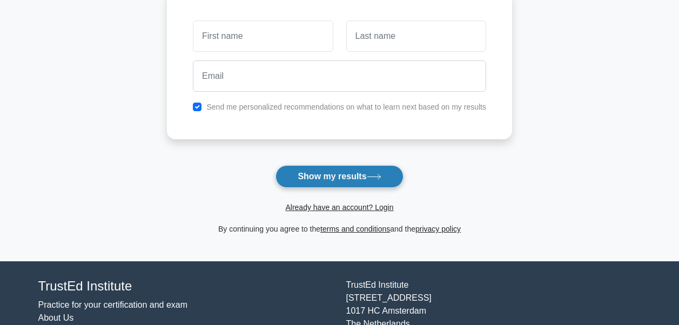
click at [325, 176] on button "Show my results" at bounding box center [338, 176] width 127 height 23
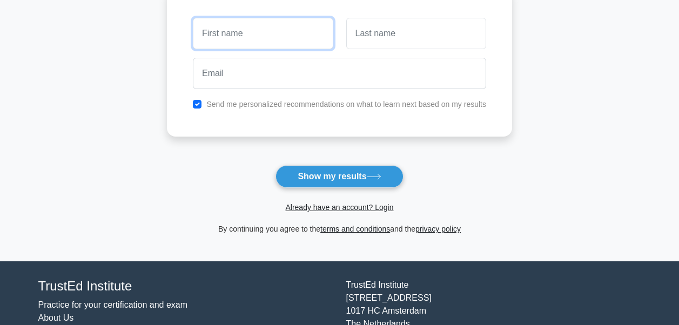
click at [234, 33] on input "text" at bounding box center [263, 33] width 140 height 31
type input "g"
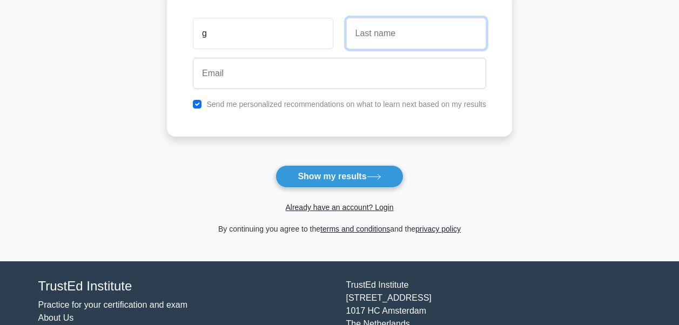
click at [369, 39] on input "text" at bounding box center [416, 33] width 140 height 31
type input "d"
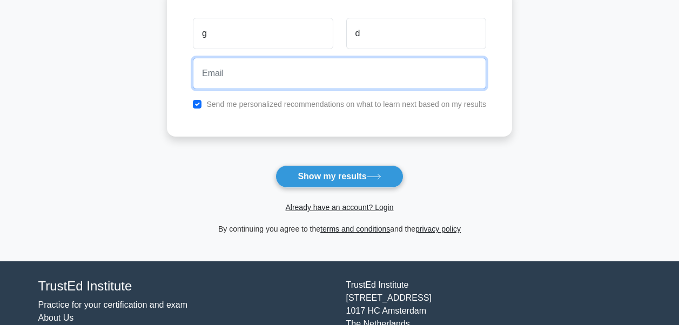
click at [281, 78] on input "email" at bounding box center [339, 73] width 293 height 31
click at [273, 74] on input "geocud2005@yagoo" at bounding box center [339, 73] width 293 height 31
click at [293, 74] on input "geocud2005@yahoo" at bounding box center [339, 73] width 293 height 31
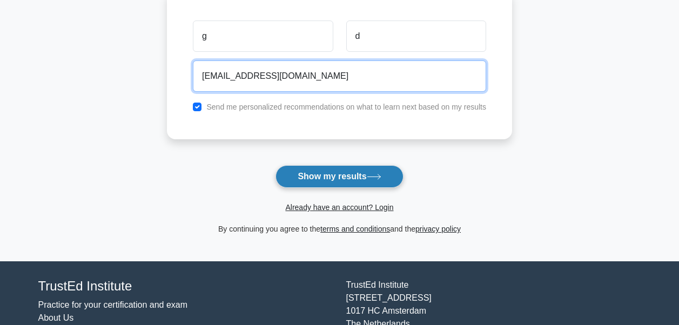
type input "[EMAIL_ADDRESS][DOMAIN_NAME]"
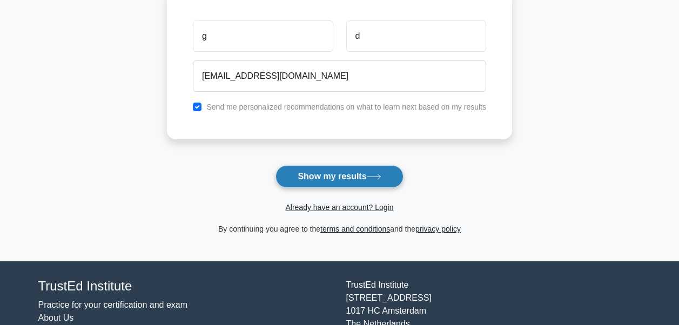
click at [340, 177] on button "Show my results" at bounding box center [338, 176] width 127 height 23
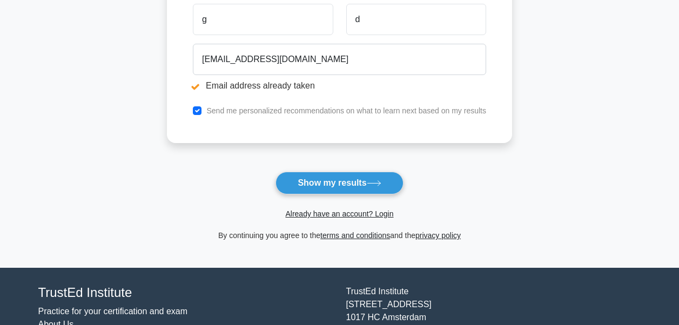
scroll to position [162, 0]
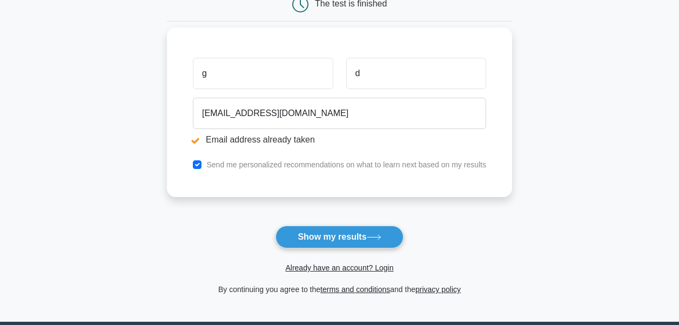
click at [210, 73] on input "g" at bounding box center [263, 73] width 140 height 31
type input "george"
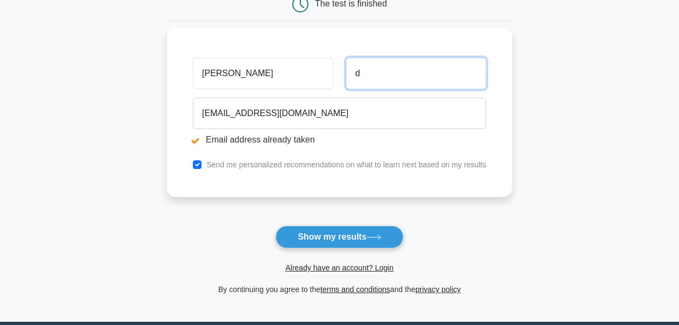
drag, startPoint x: 365, startPoint y: 76, endPoint x: 321, endPoint y: 76, distance: 43.2
click at [321, 76] on div "george d" at bounding box center [339, 73] width 306 height 40
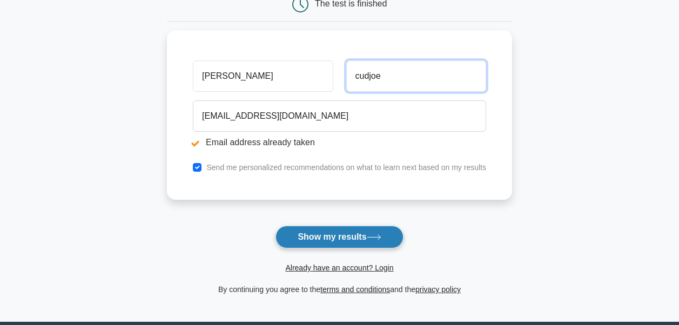
type input "cudjoe"
click at [339, 235] on button "Show my results" at bounding box center [338, 237] width 127 height 23
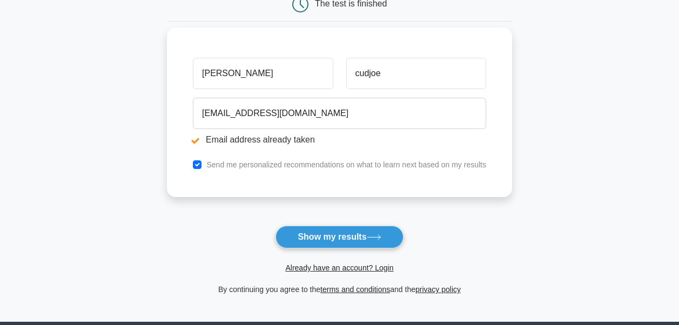
scroll to position [216, 0]
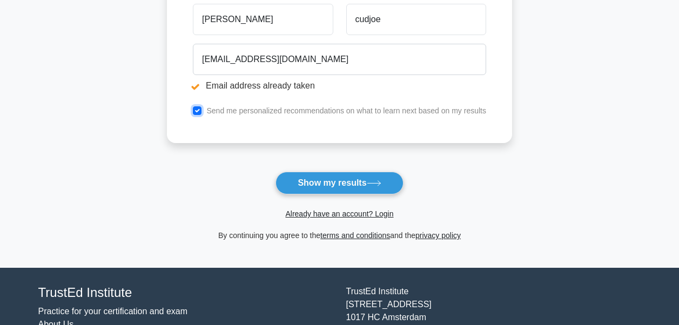
click at [198, 112] on input "checkbox" at bounding box center [197, 110] width 9 height 9
checkbox input "false"
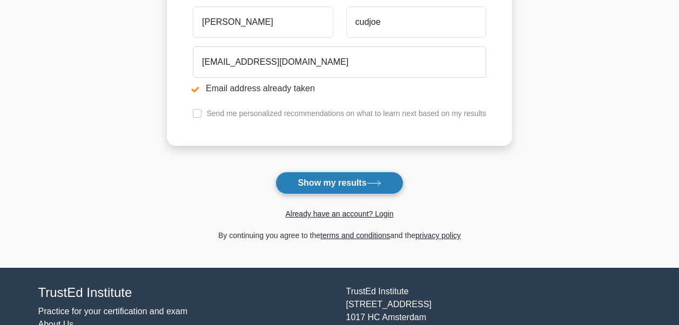
click at [350, 177] on button "Show my results" at bounding box center [338, 183] width 127 height 23
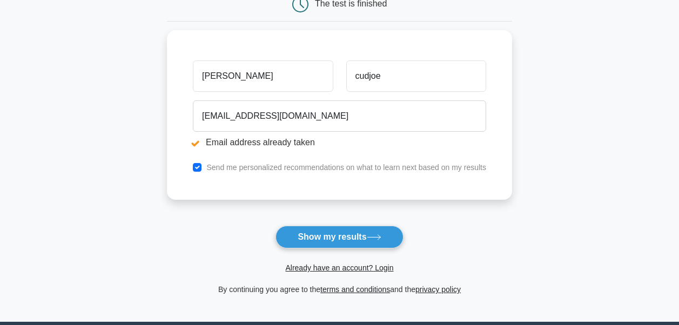
scroll to position [216, 0]
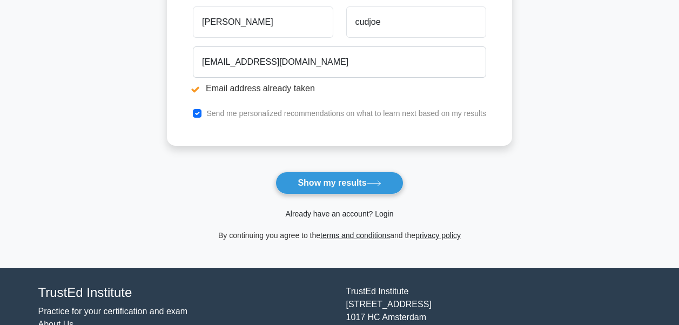
click at [343, 214] on link "Already have an account? Login" at bounding box center [339, 214] width 108 height 9
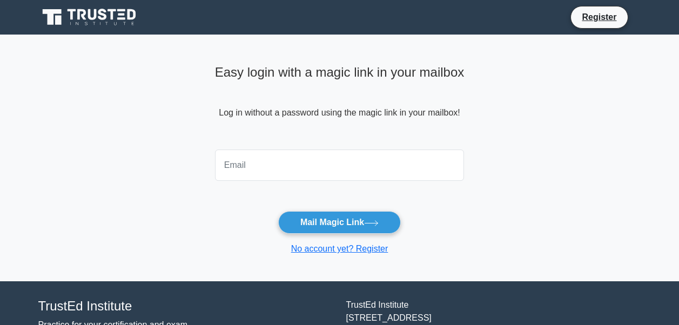
click at [254, 164] on input "email" at bounding box center [339, 165] width 249 height 31
type input "geocud2005@yahoo.com"
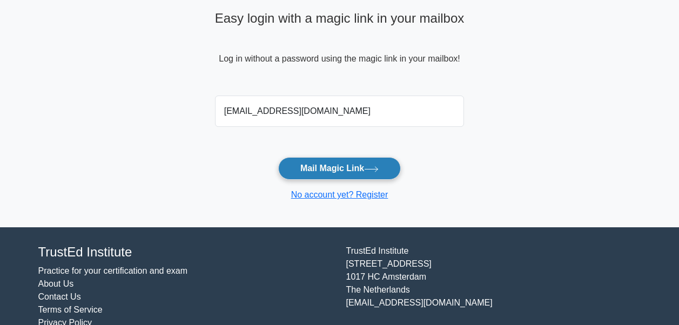
click at [326, 162] on button "Mail Magic Link" at bounding box center [339, 168] width 123 height 23
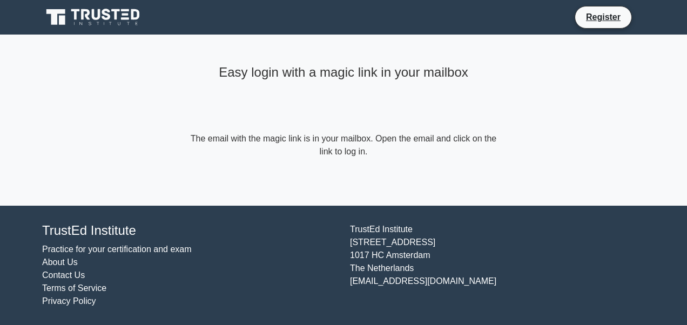
click at [280, 174] on div "Easy login with a magic link in your mailbox The email with the magic link is i…" at bounding box center [343, 110] width 324 height 150
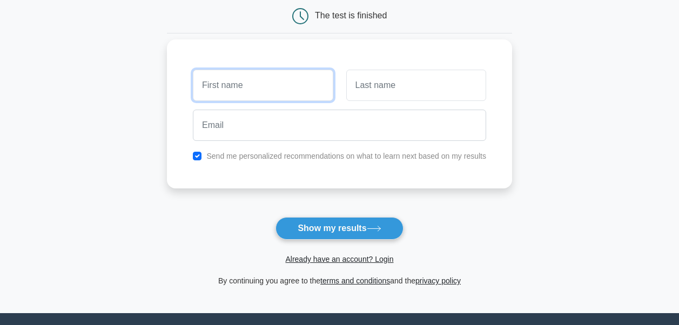
scroll to position [218, 0]
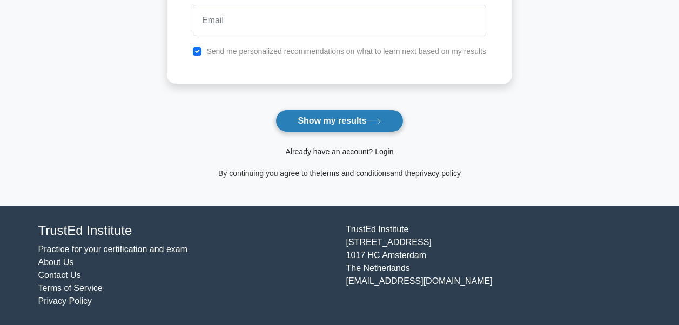
click at [320, 116] on button "Show my results" at bounding box center [338, 121] width 127 height 23
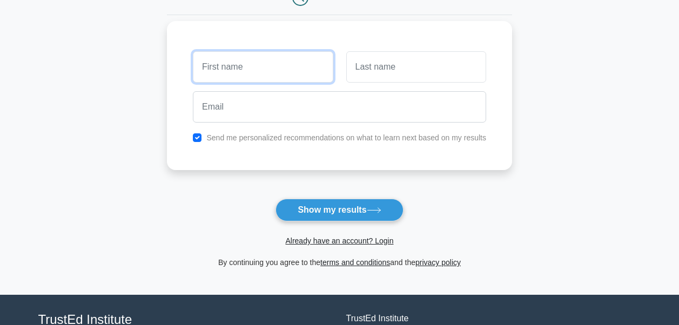
scroll to position [75, 0]
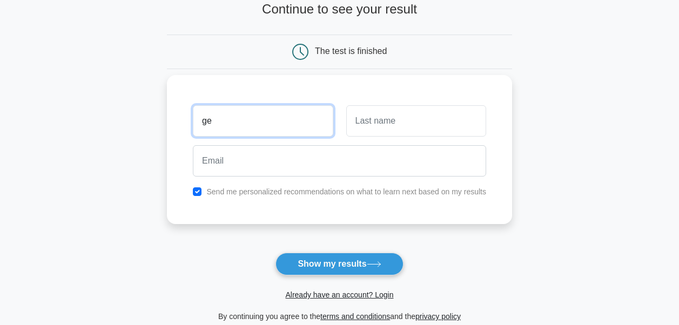
type input "[PERSON_NAME]"
type input "cudjoe"
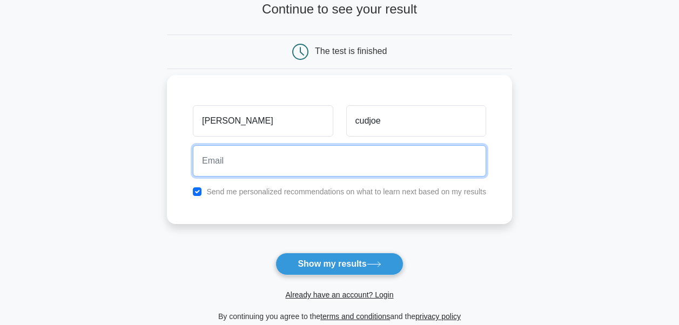
type input "[EMAIL_ADDRESS][DOMAIN_NAME]"
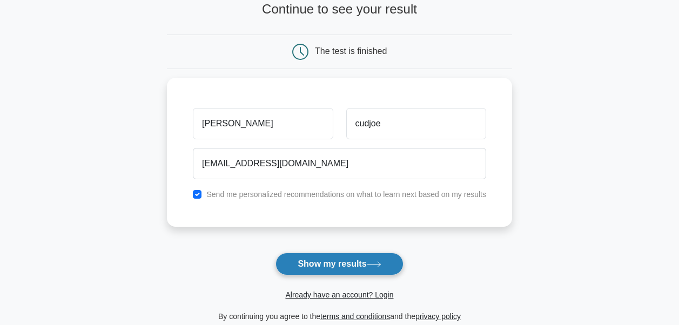
click at [336, 265] on button "Show my results" at bounding box center [338, 264] width 127 height 23
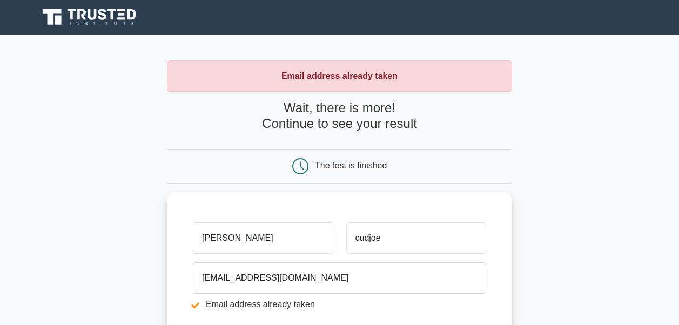
scroll to position [162, 0]
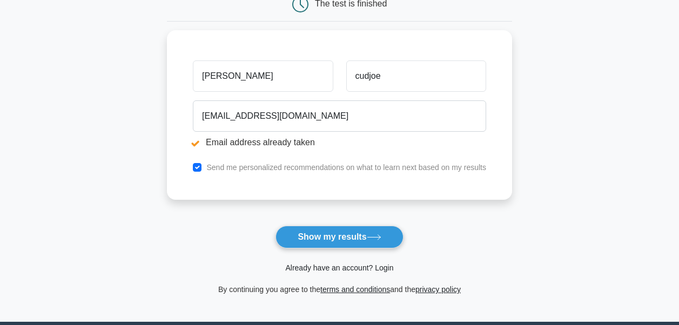
click at [382, 268] on link "Already have an account? Login" at bounding box center [339, 268] width 108 height 9
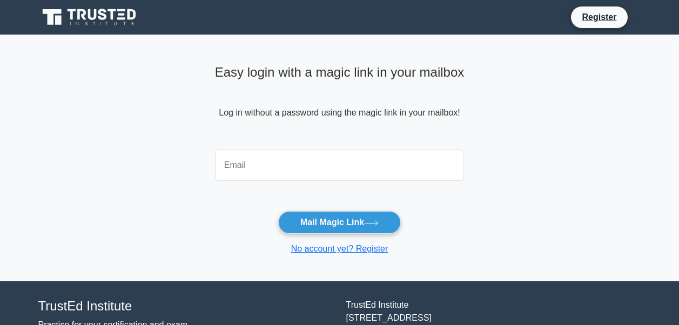
click at [244, 169] on input "email" at bounding box center [339, 165] width 249 height 31
type input "[EMAIL_ADDRESS][DOMAIN_NAME]"
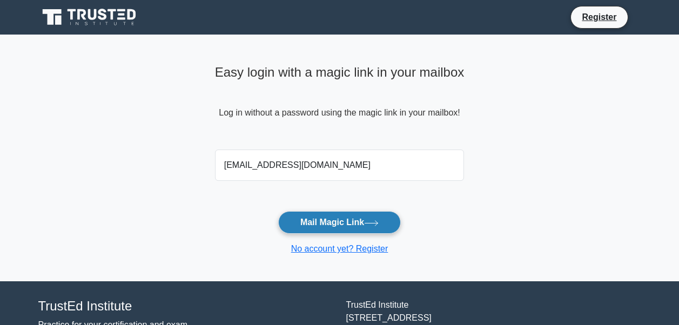
click at [328, 220] on button "Mail Magic Link" at bounding box center [339, 222] width 123 height 23
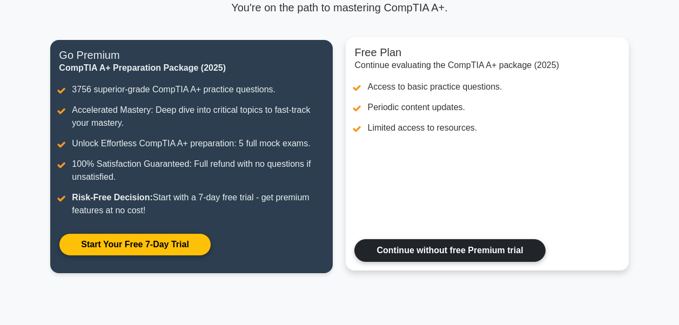
scroll to position [240, 0]
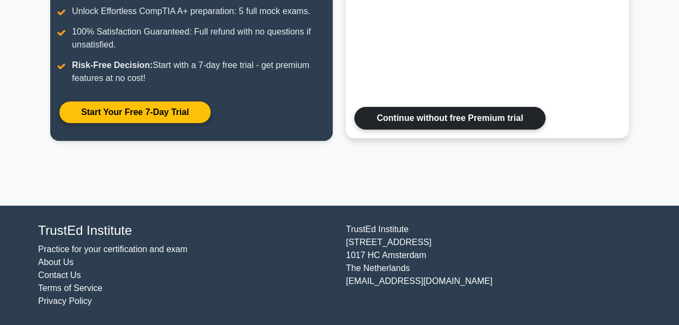
click at [461, 118] on link "Continue without free Premium trial" at bounding box center [449, 118] width 191 height 23
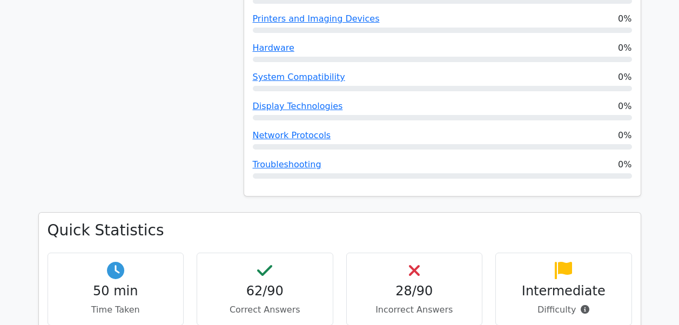
scroll to position [918, 0]
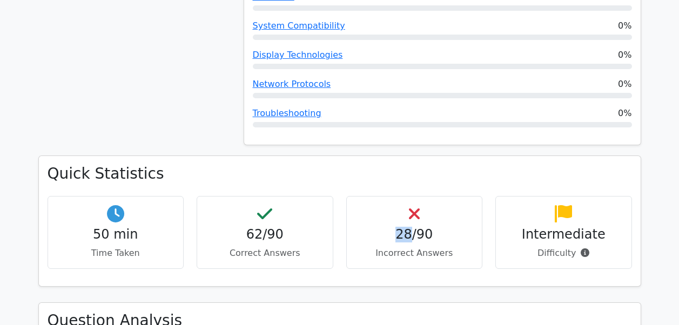
drag, startPoint x: 398, startPoint y: 197, endPoint x: 409, endPoint y: 195, distance: 11.5
click at [409, 227] on h4 "28/90" at bounding box center [414, 235] width 118 height 16
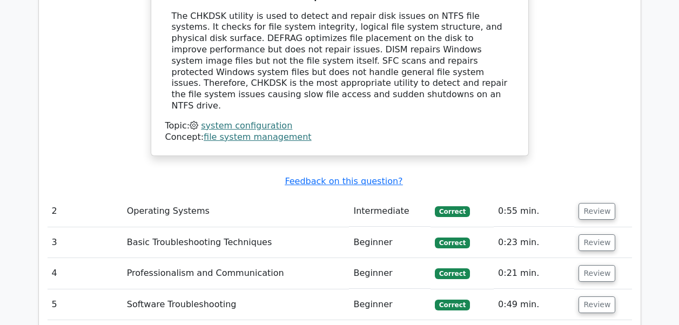
scroll to position [1620, 0]
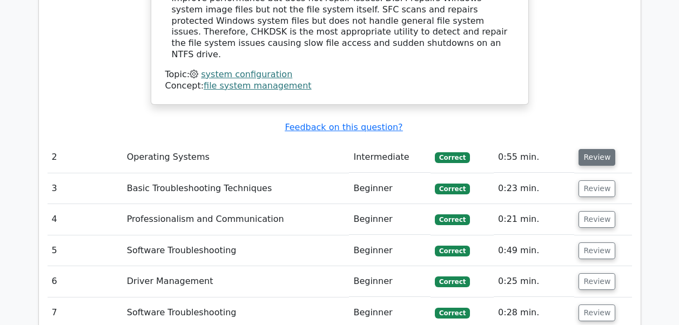
click at [586, 149] on button "Review" at bounding box center [596, 157] width 37 height 17
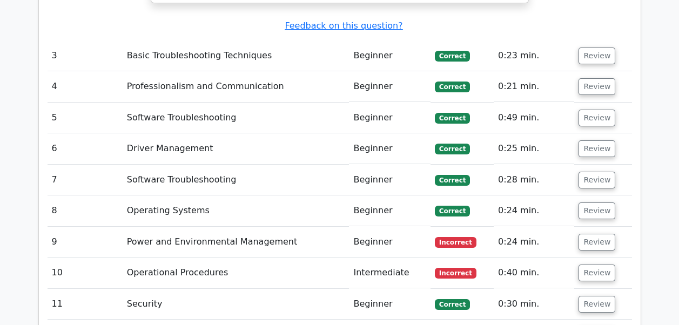
scroll to position [2214, 0]
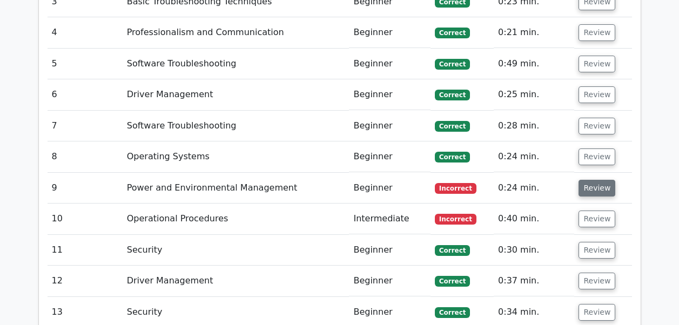
click at [595, 180] on button "Review" at bounding box center [596, 188] width 37 height 17
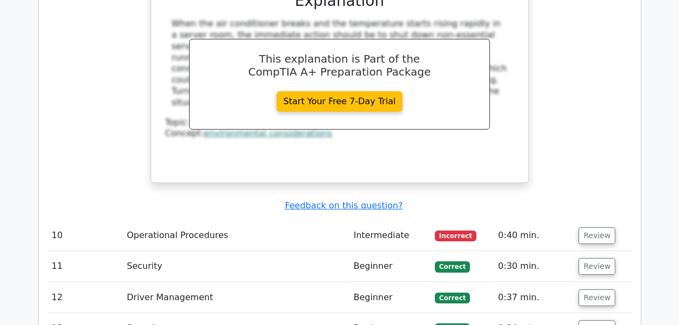
scroll to position [2700, 0]
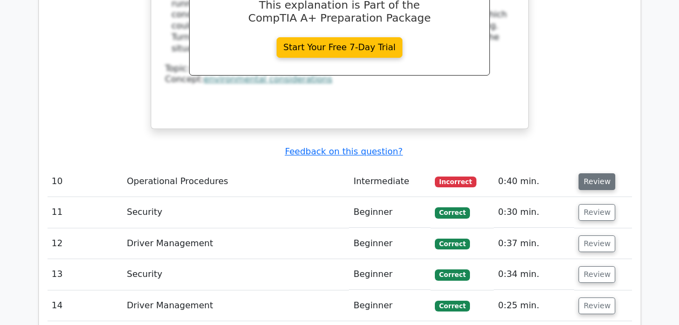
click at [592, 173] on button "Review" at bounding box center [596, 181] width 37 height 17
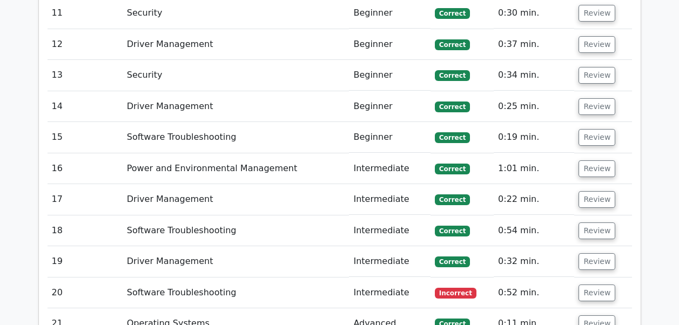
scroll to position [3402, 0]
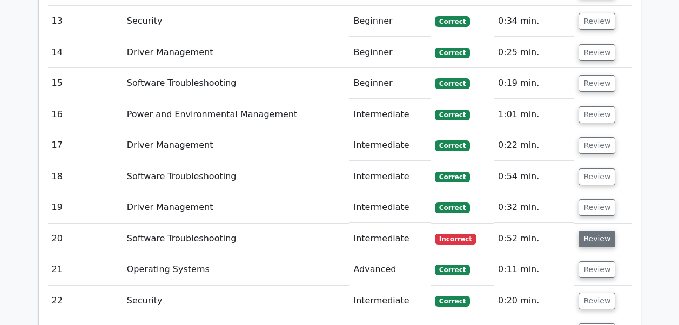
click at [592, 231] on button "Review" at bounding box center [596, 239] width 37 height 17
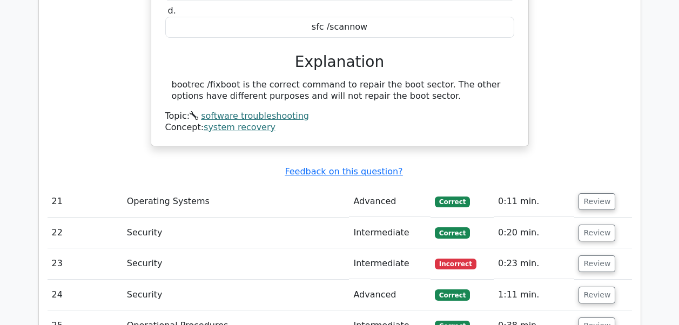
scroll to position [3888, 0]
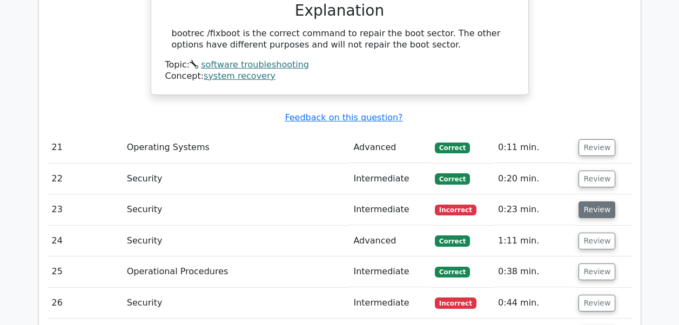
click at [598, 201] on button "Review" at bounding box center [596, 209] width 37 height 17
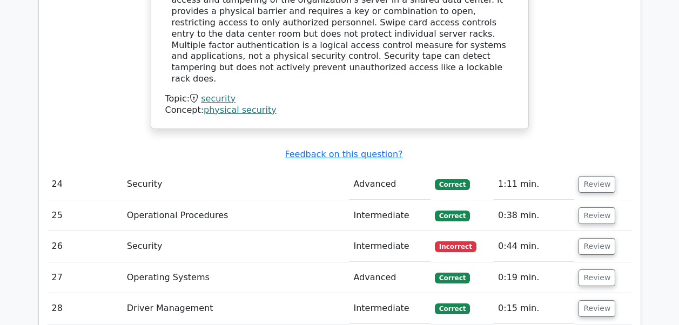
scroll to position [4428, 0]
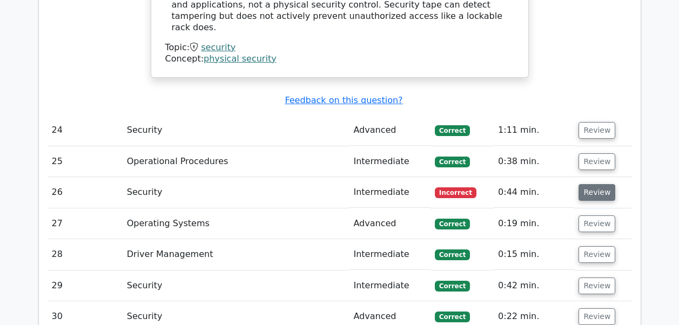
click at [589, 184] on button "Review" at bounding box center [596, 192] width 37 height 17
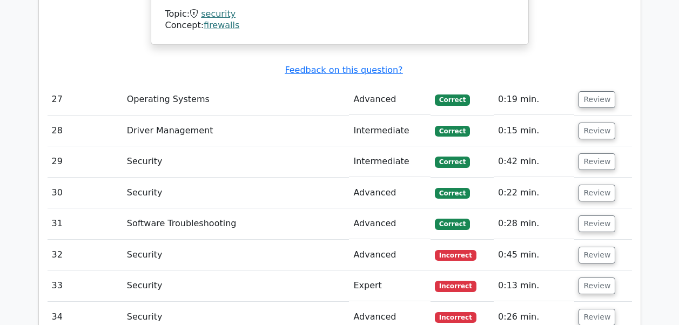
scroll to position [4968, 0]
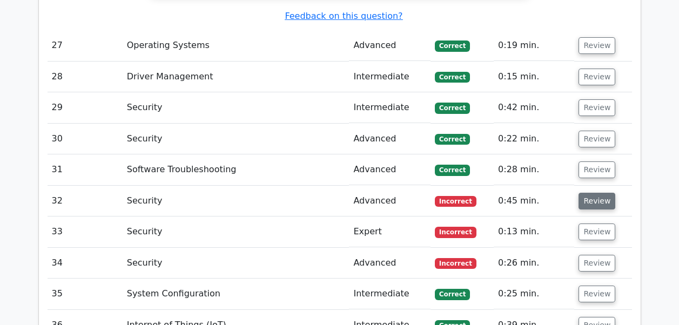
click at [594, 193] on button "Review" at bounding box center [596, 201] width 37 height 17
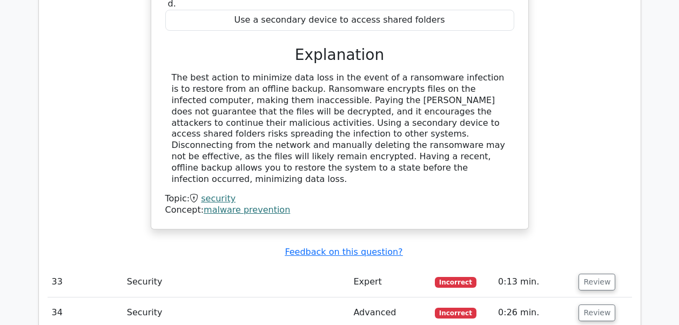
scroll to position [5400, 0]
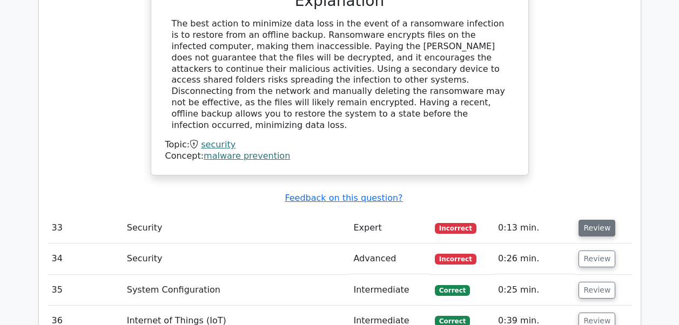
click at [594, 220] on button "Review" at bounding box center [596, 228] width 37 height 17
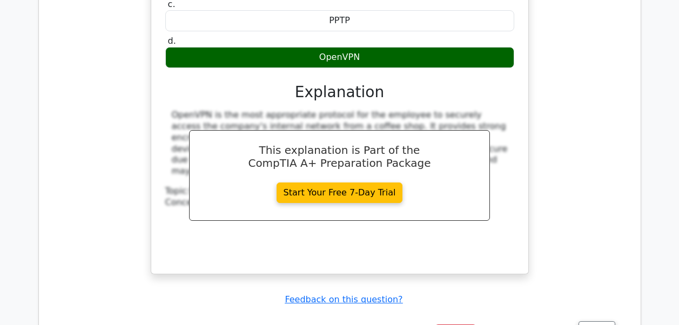
scroll to position [5670, 0]
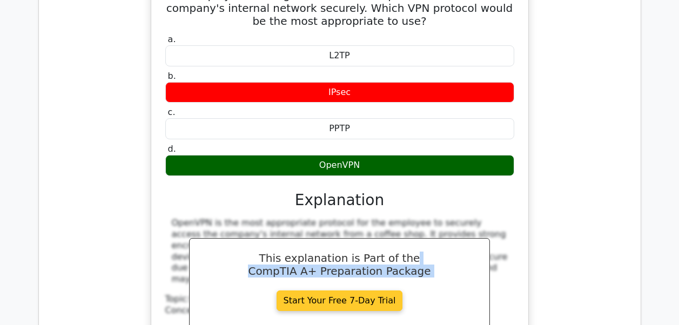
drag, startPoint x: 404, startPoint y: 130, endPoint x: 394, endPoint y: 159, distance: 30.4
click at [394, 238] on div "This explanation is Part of the CompTIA A+ Preparation Package Start Your Free …" at bounding box center [339, 283] width 301 height 91
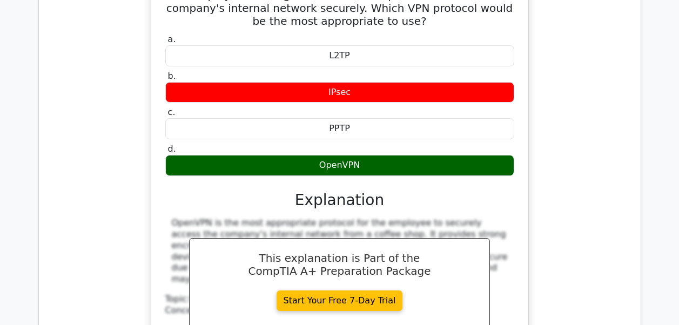
click at [511, 294] on div "Topic: security" at bounding box center [339, 299] width 349 height 11
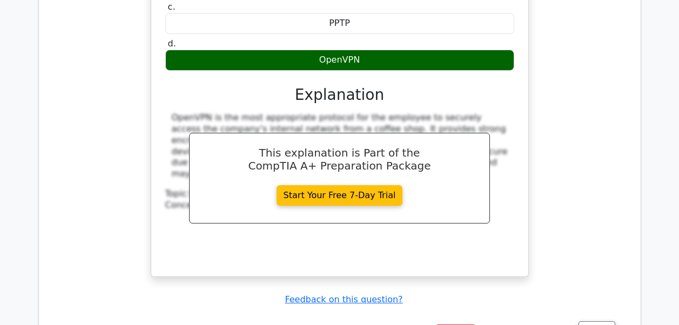
scroll to position [5832, 0]
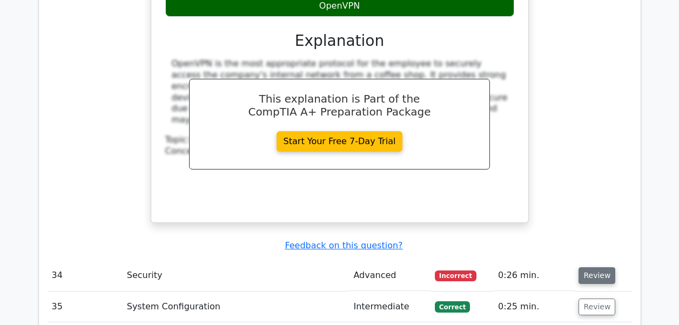
click at [594, 267] on button "Review" at bounding box center [596, 275] width 37 height 17
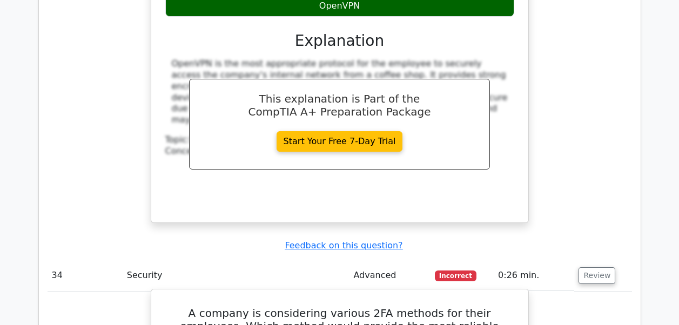
scroll to position [5940, 0]
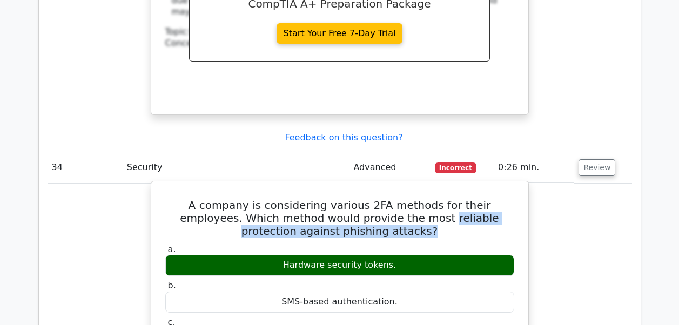
drag, startPoint x: 374, startPoint y: 98, endPoint x: 449, endPoint y: 113, distance: 76.5
click at [449, 199] on h5 "A company is considering various 2FA methods for their employees. Which method …" at bounding box center [339, 218] width 351 height 39
drag, startPoint x: 449, startPoint y: 113, endPoint x: 392, endPoint y: 113, distance: 57.2
click at [392, 199] on h5 "A company is considering various 2FA methods for their employees. Which method …" at bounding box center [339, 218] width 351 height 39
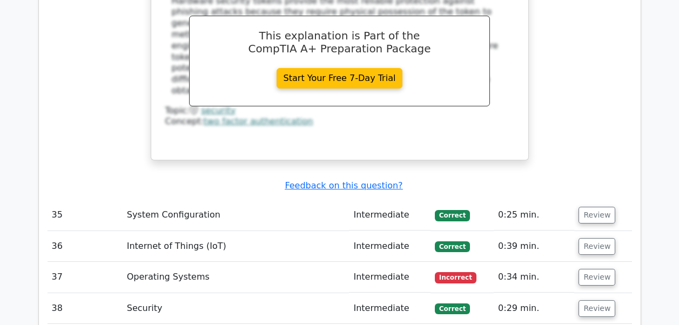
scroll to position [6426, 0]
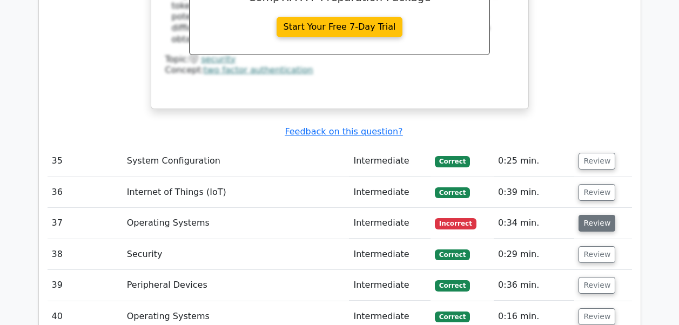
click at [595, 215] on button "Review" at bounding box center [596, 223] width 37 height 17
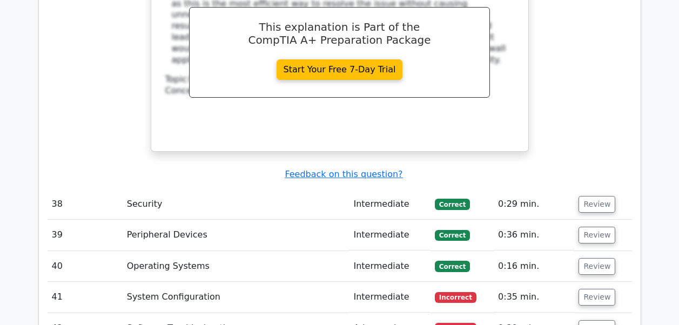
scroll to position [6966, 0]
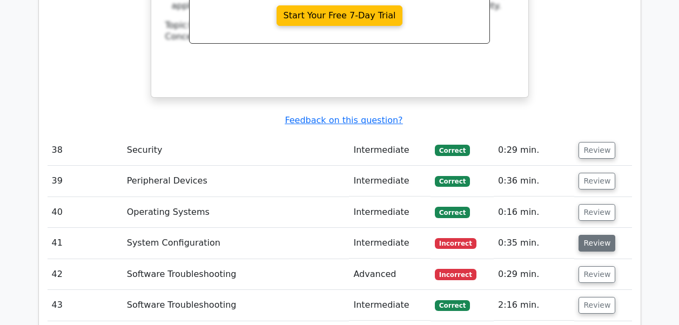
click at [591, 235] on button "Review" at bounding box center [596, 243] width 37 height 17
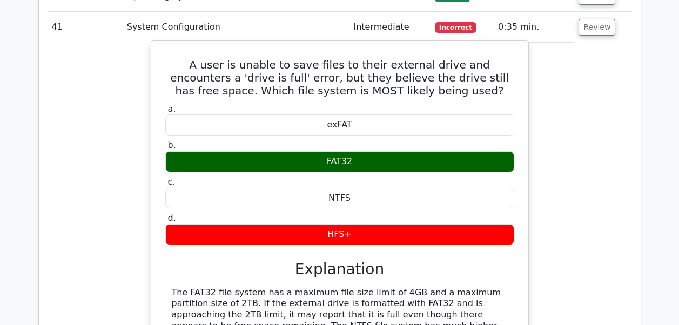
scroll to position [7236, 0]
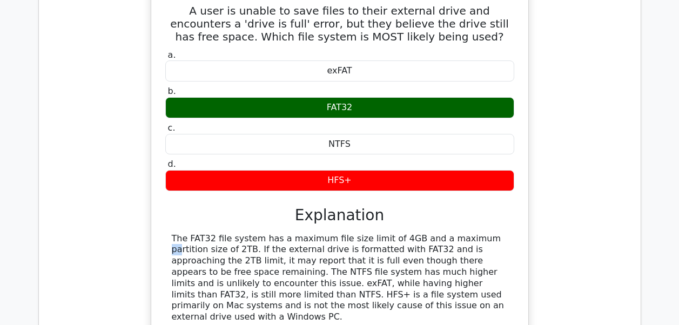
drag, startPoint x: 377, startPoint y: 119, endPoint x: 390, endPoint y: 120, distance: 13.5
click at [390, 233] on div "The FAT32 file system has a maximum file size limit of 4GB and a maximum partit…" at bounding box center [340, 278] width 336 height 90
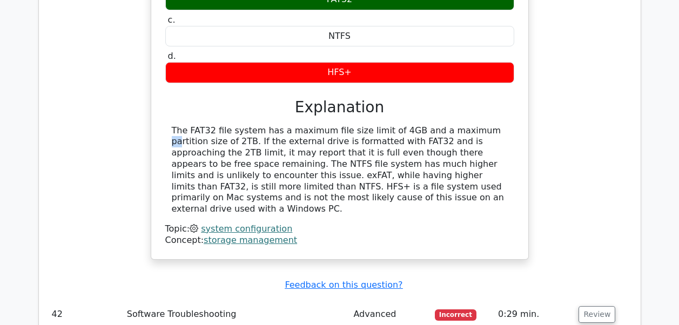
scroll to position [7398, 0]
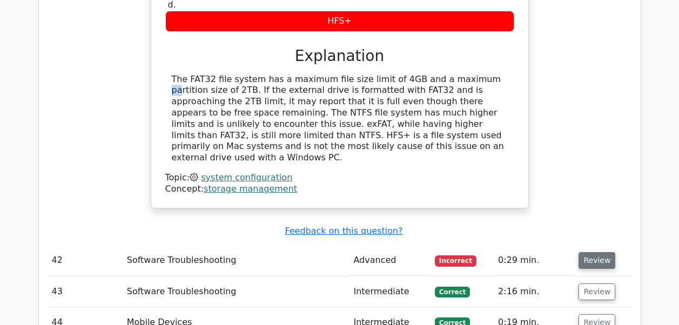
click at [587, 252] on button "Review" at bounding box center [596, 260] width 37 height 17
click at [588, 252] on button "Review" at bounding box center [596, 260] width 37 height 17
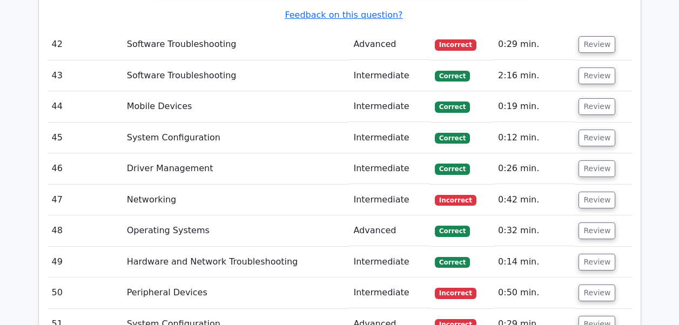
scroll to position [7452, 0]
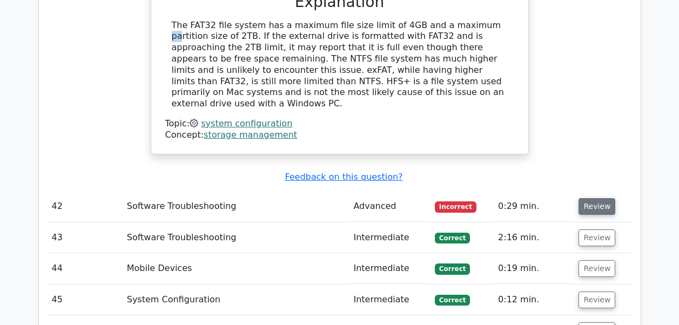
click at [591, 198] on button "Review" at bounding box center [596, 206] width 37 height 17
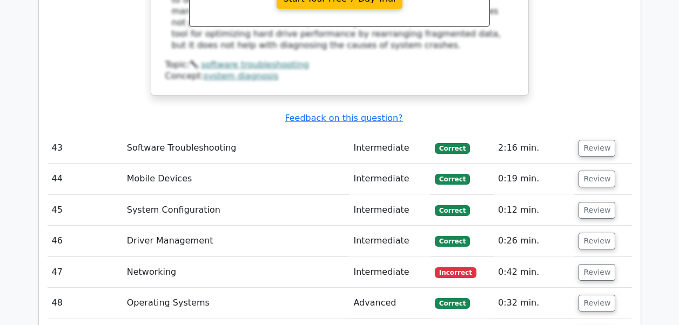
scroll to position [8046, 0]
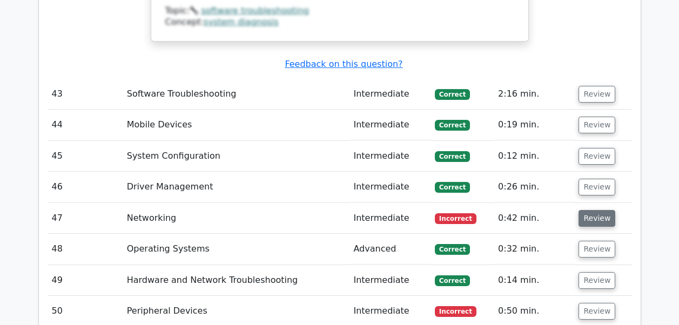
click at [596, 210] on button "Review" at bounding box center [596, 218] width 37 height 17
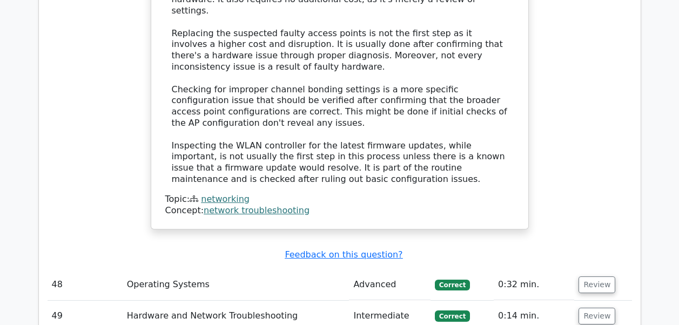
scroll to position [8694, 0]
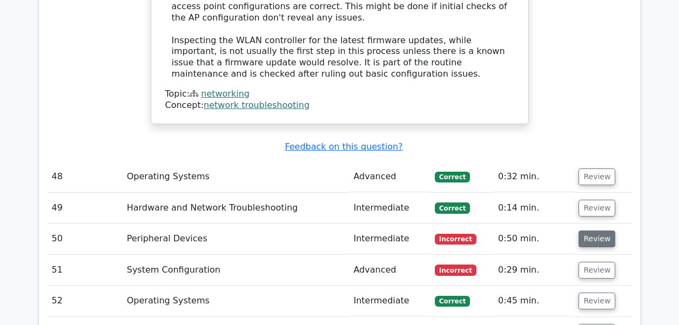
click at [596, 231] on button "Review" at bounding box center [596, 239] width 37 height 17
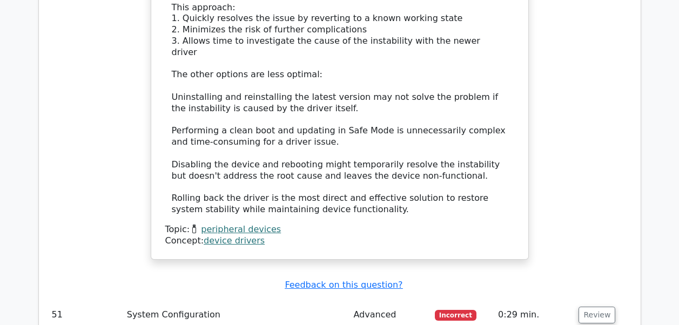
scroll to position [9288, 0]
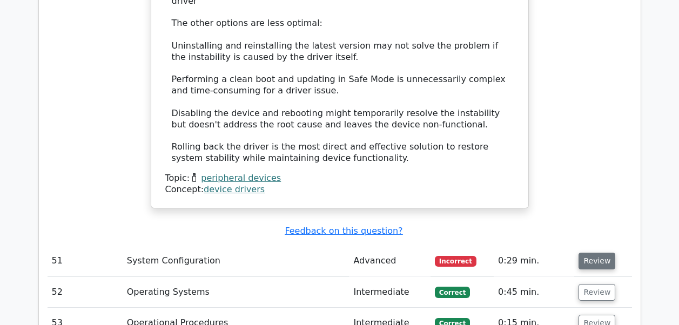
click at [593, 253] on button "Review" at bounding box center [596, 261] width 37 height 17
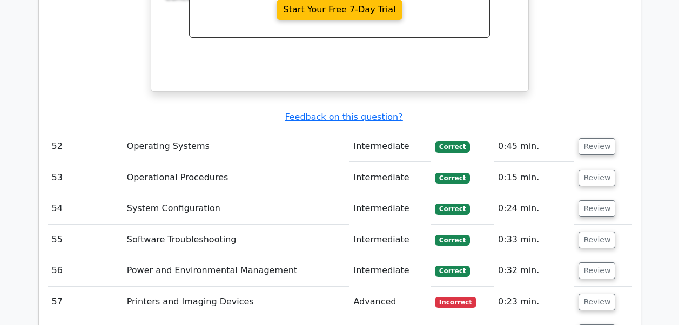
scroll to position [9936, 0]
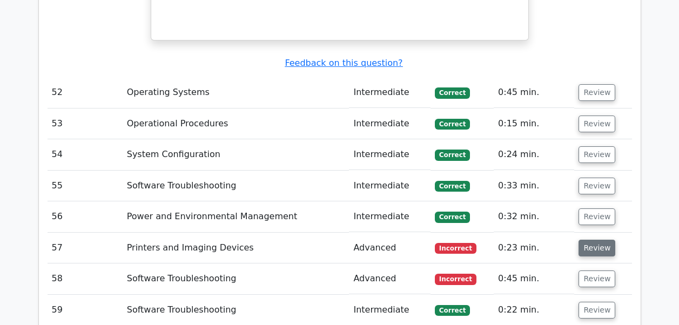
click at [597, 240] on button "Review" at bounding box center [596, 248] width 37 height 17
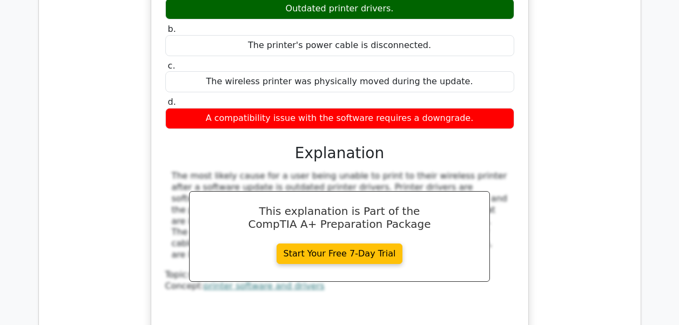
scroll to position [10368, 0]
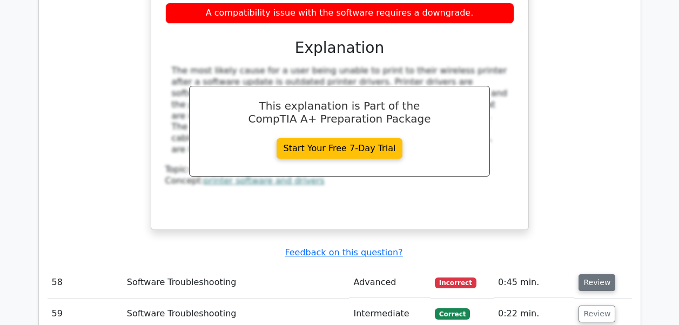
click at [592, 274] on button "Review" at bounding box center [596, 282] width 37 height 17
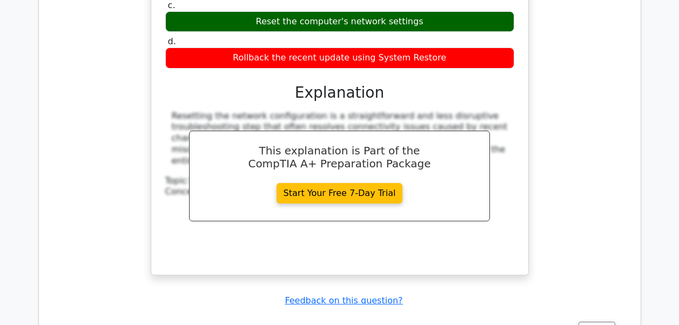
scroll to position [10854, 0]
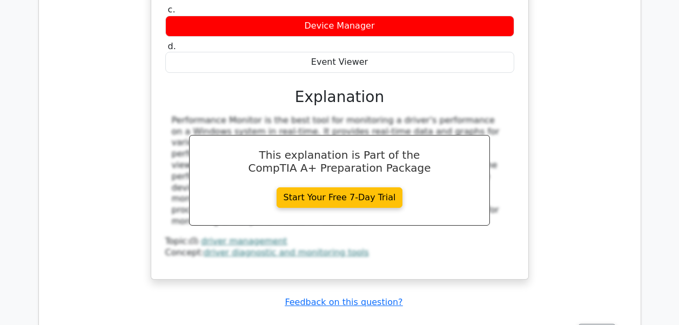
scroll to position [11394, 0]
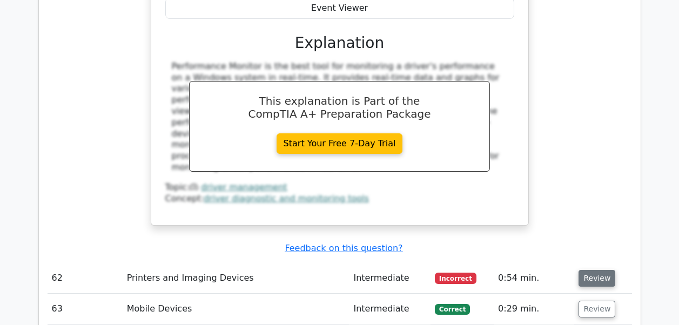
click at [590, 270] on button "Review" at bounding box center [596, 278] width 37 height 17
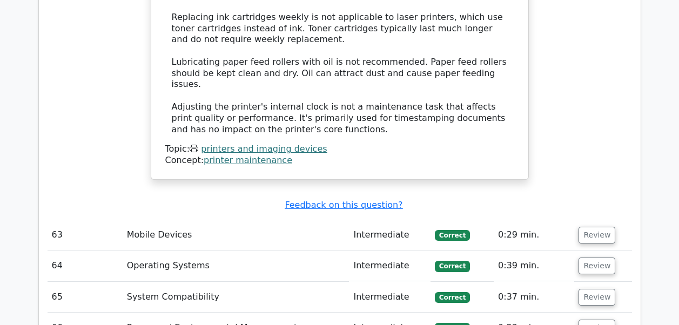
scroll to position [12096, 0]
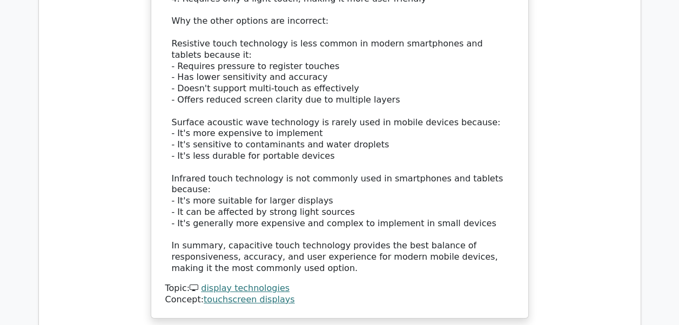
scroll to position [12853, 0]
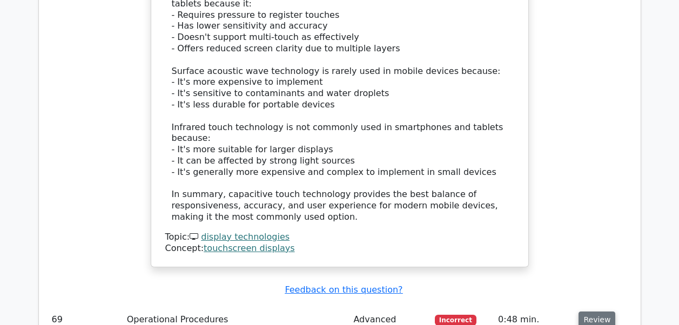
click at [594, 312] on button "Review" at bounding box center [596, 320] width 37 height 17
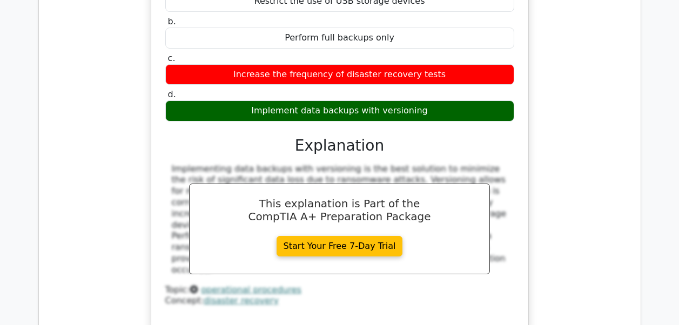
scroll to position [13339, 0]
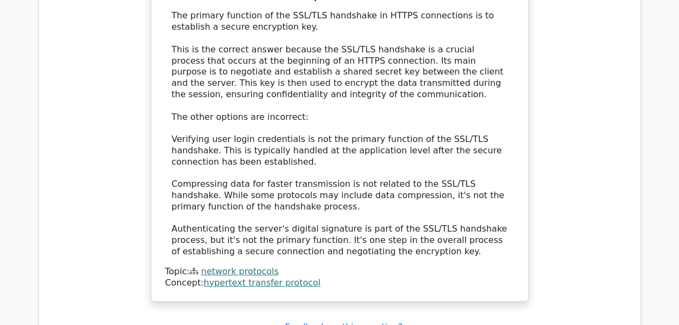
scroll to position [14041, 0]
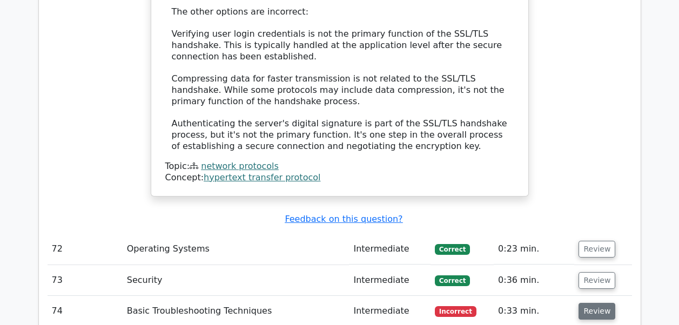
click at [593, 303] on button "Review" at bounding box center [596, 311] width 37 height 17
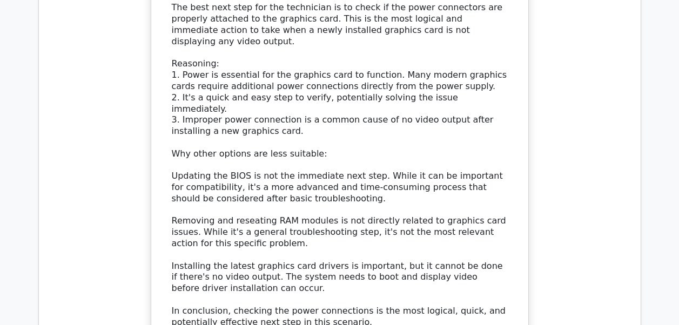
scroll to position [14689, 0]
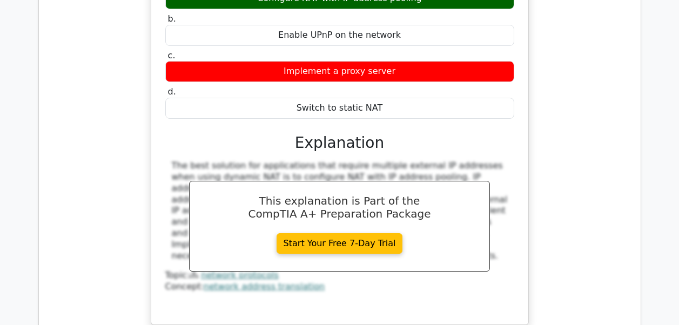
scroll to position [15229, 0]
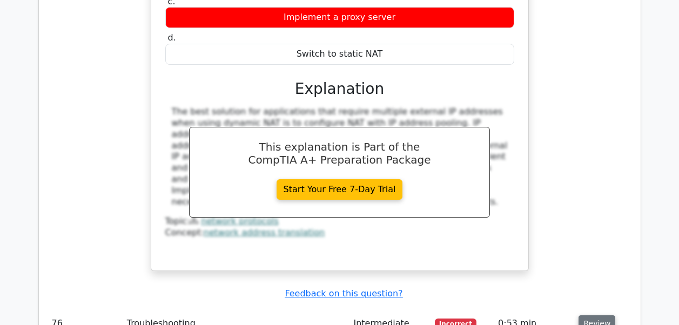
click at [596, 315] on button "Review" at bounding box center [596, 323] width 37 height 17
drag, startPoint x: 404, startPoint y: 95, endPoint x: 475, endPoint y: 100, distance: 70.4
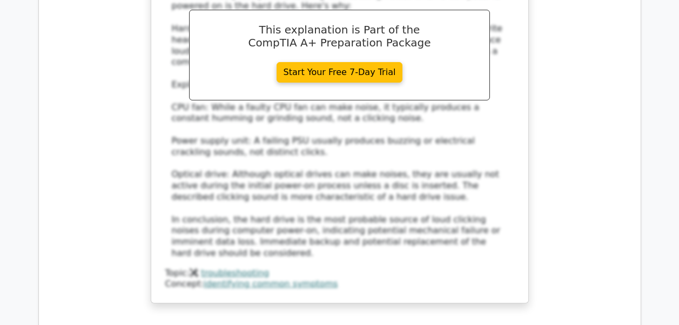
scroll to position [15877, 0]
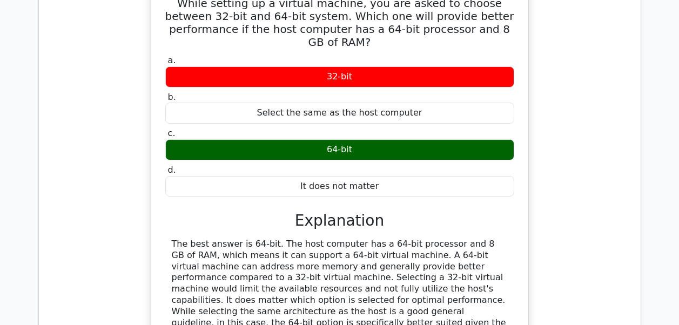
scroll to position [16363, 0]
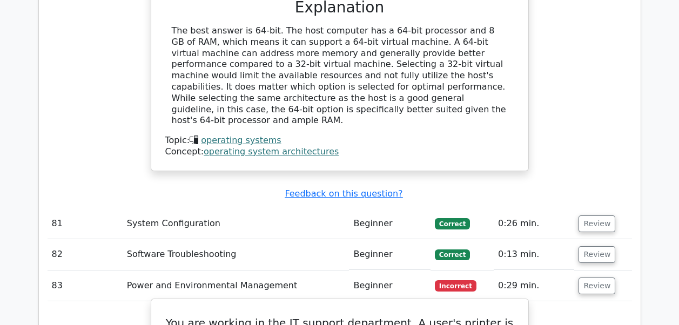
scroll to position [16633, 0]
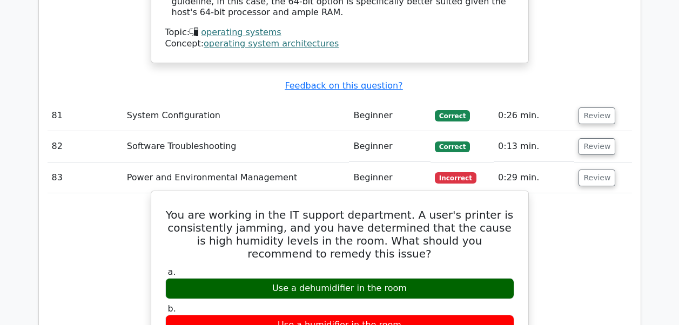
drag, startPoint x: 281, startPoint y: 151, endPoint x: 327, endPoint y: 152, distance: 46.5
drag, startPoint x: 397, startPoint y: 174, endPoint x: 430, endPoint y: 172, distance: 33.6
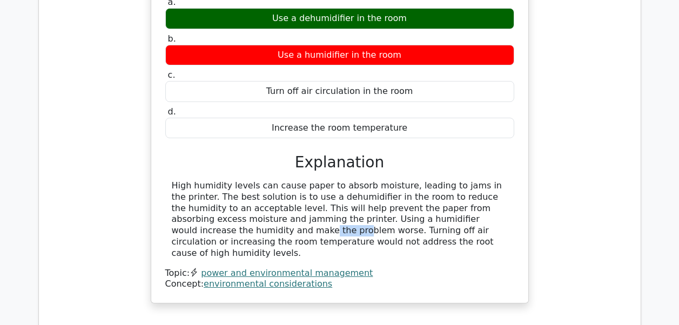
scroll to position [16957, 0]
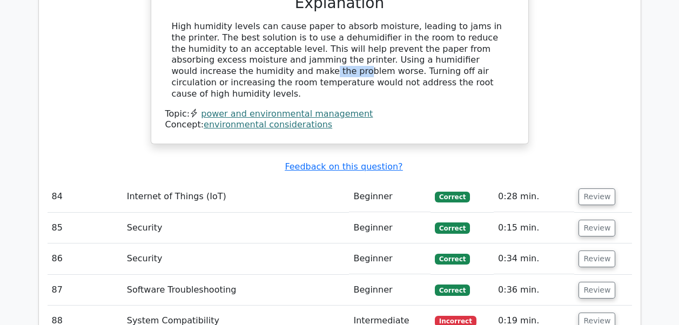
scroll to position [17011, 0]
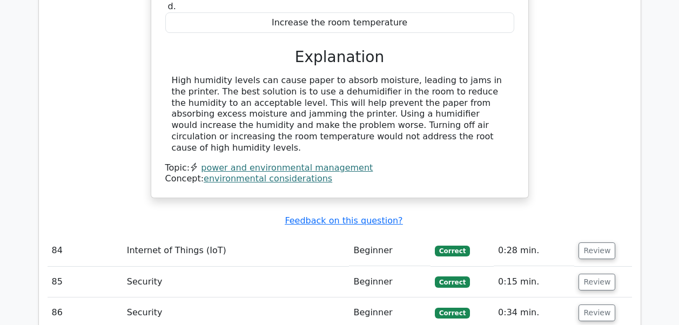
drag, startPoint x: 337, startPoint y: 114, endPoint x: 387, endPoint y: 116, distance: 49.7
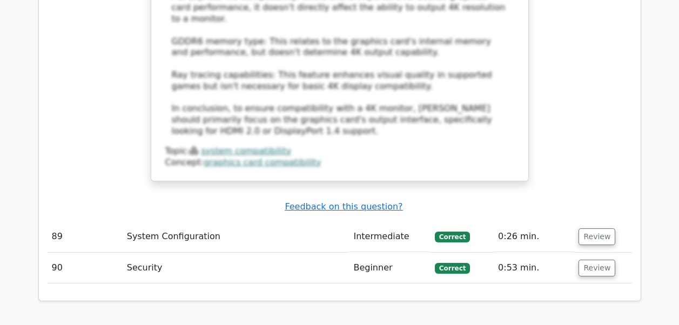
scroll to position [17821, 0]
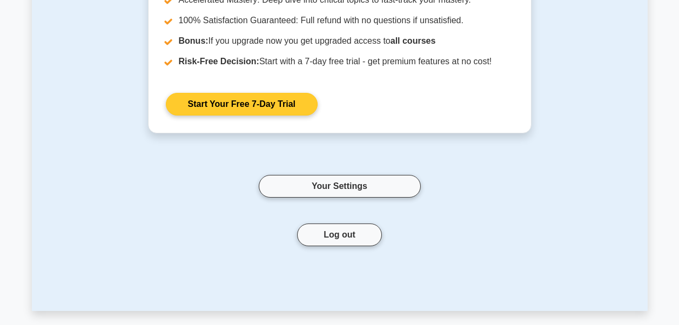
scroll to position [270, 0]
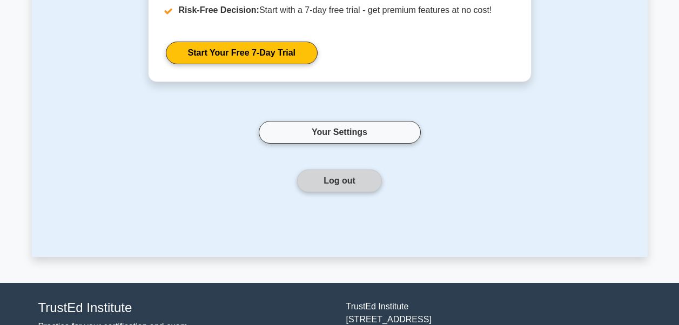
click at [339, 184] on button "Log out" at bounding box center [339, 181] width 85 height 23
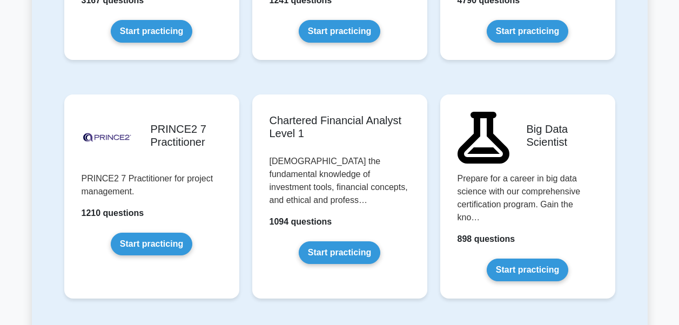
scroll to position [2230, 0]
